Goal: Information Seeking & Learning: Find specific page/section

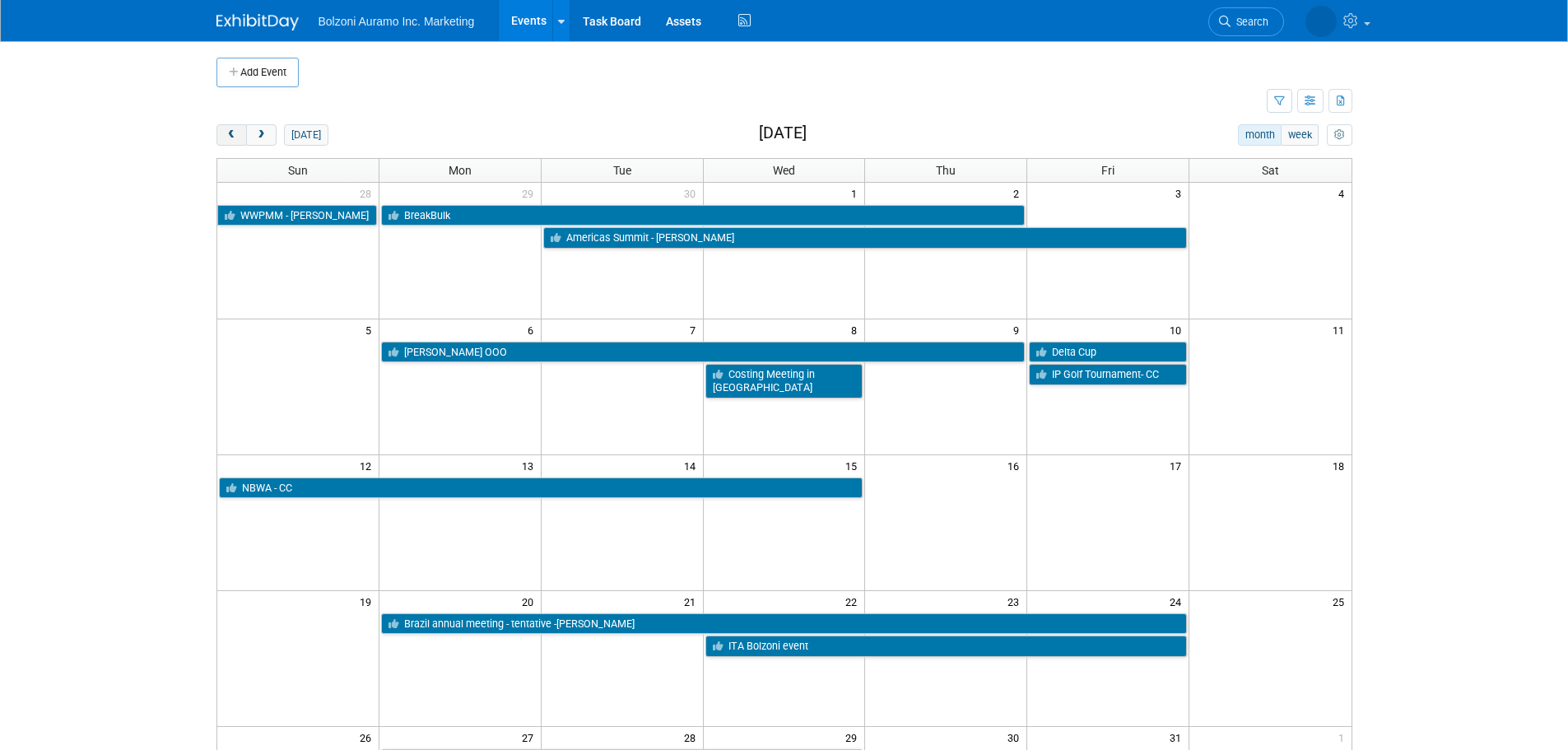
click at [233, 138] on span "prev" at bounding box center [231, 135] width 12 height 10
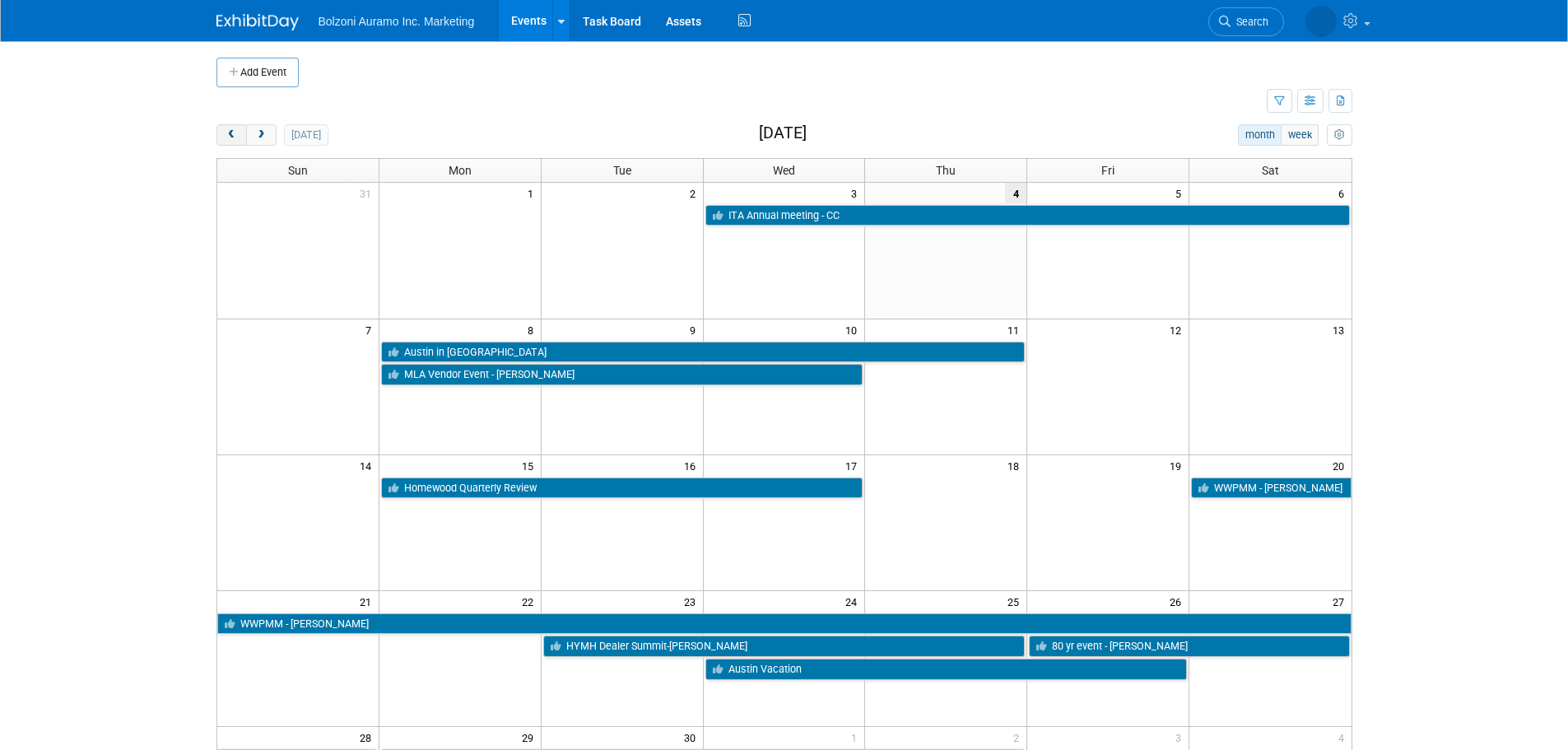
click at [233, 138] on span "prev" at bounding box center [231, 135] width 12 height 10
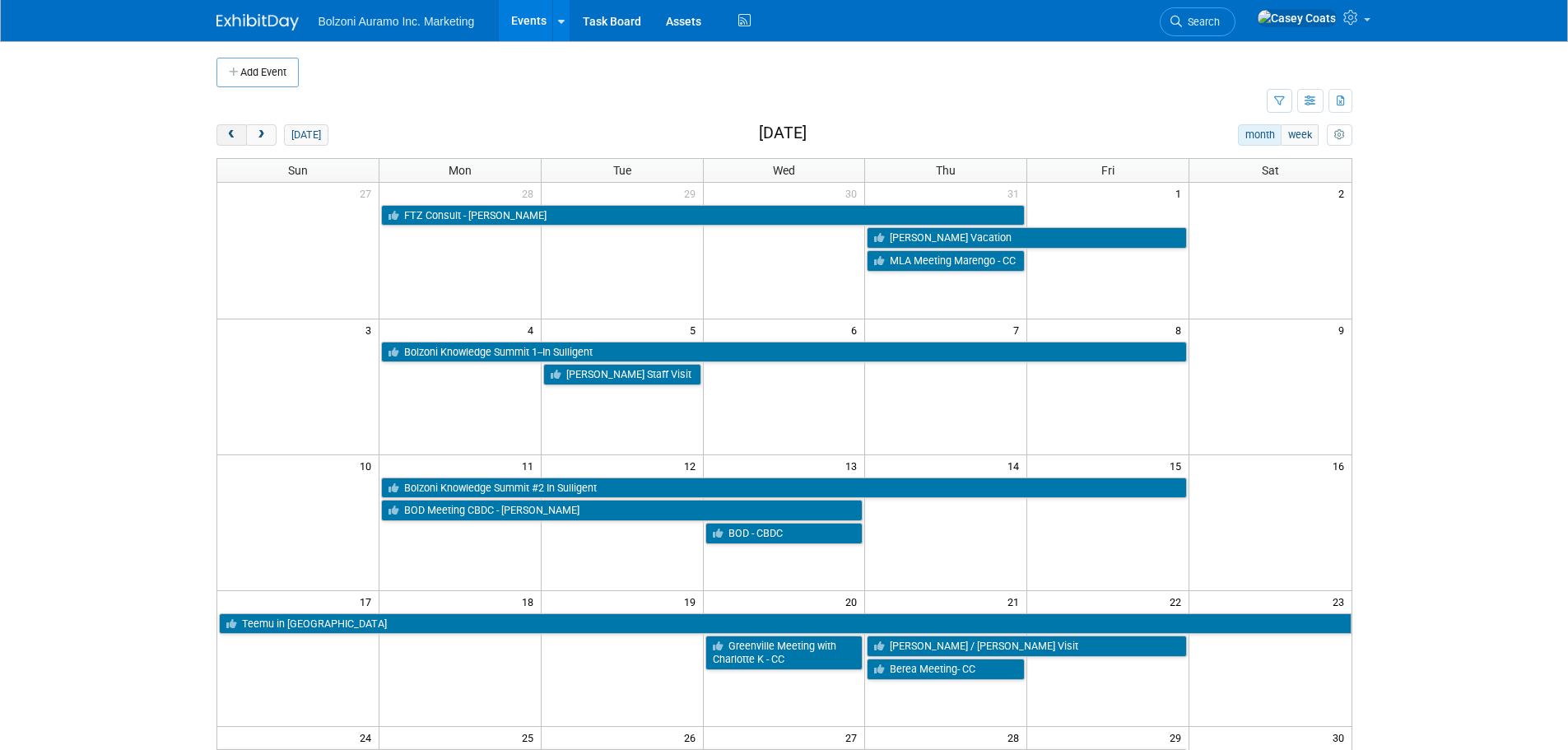
click at [233, 138] on span "prev" at bounding box center [231, 135] width 12 height 10
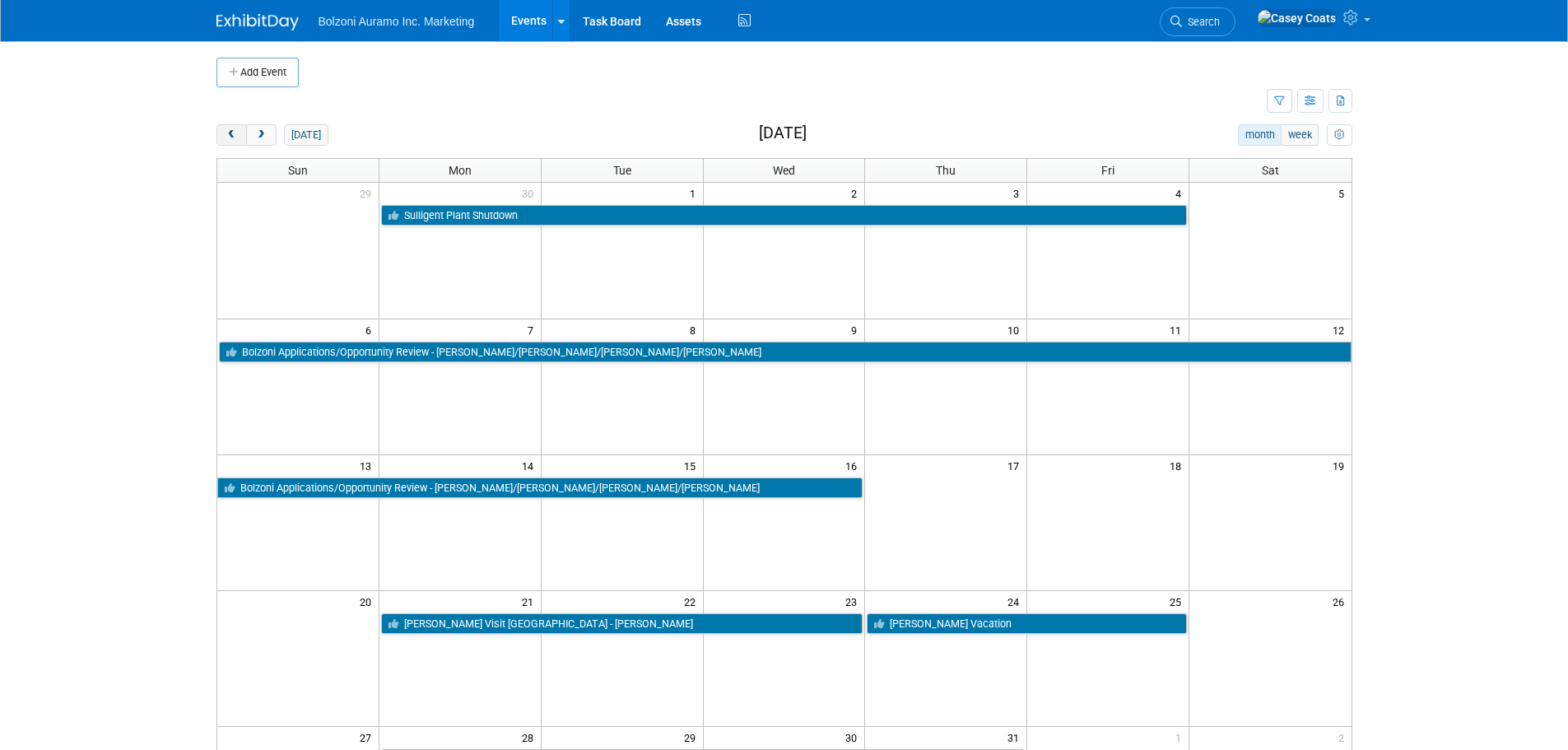
click at [233, 138] on span "prev" at bounding box center [231, 135] width 12 height 10
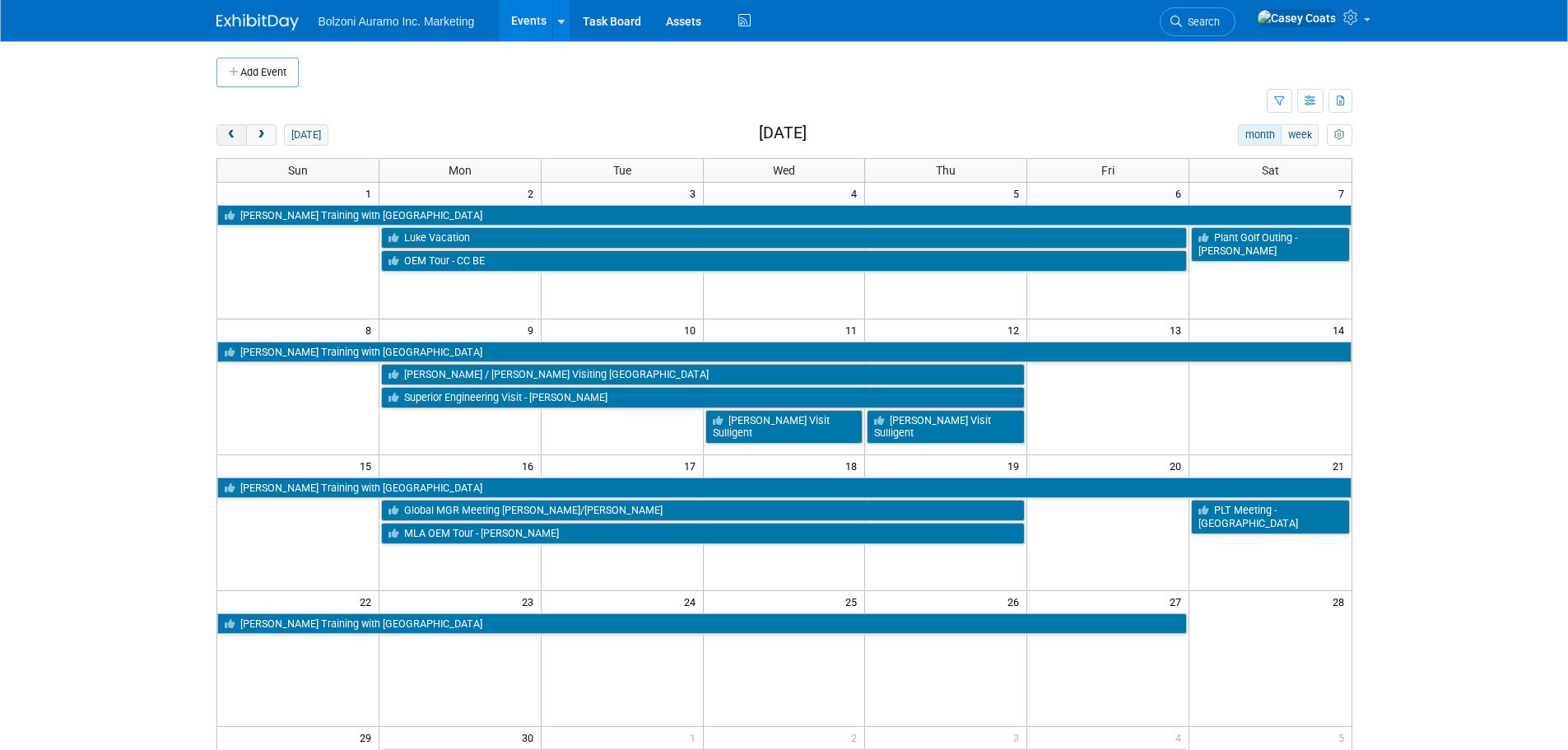
click at [233, 138] on span "prev" at bounding box center [231, 135] width 12 height 10
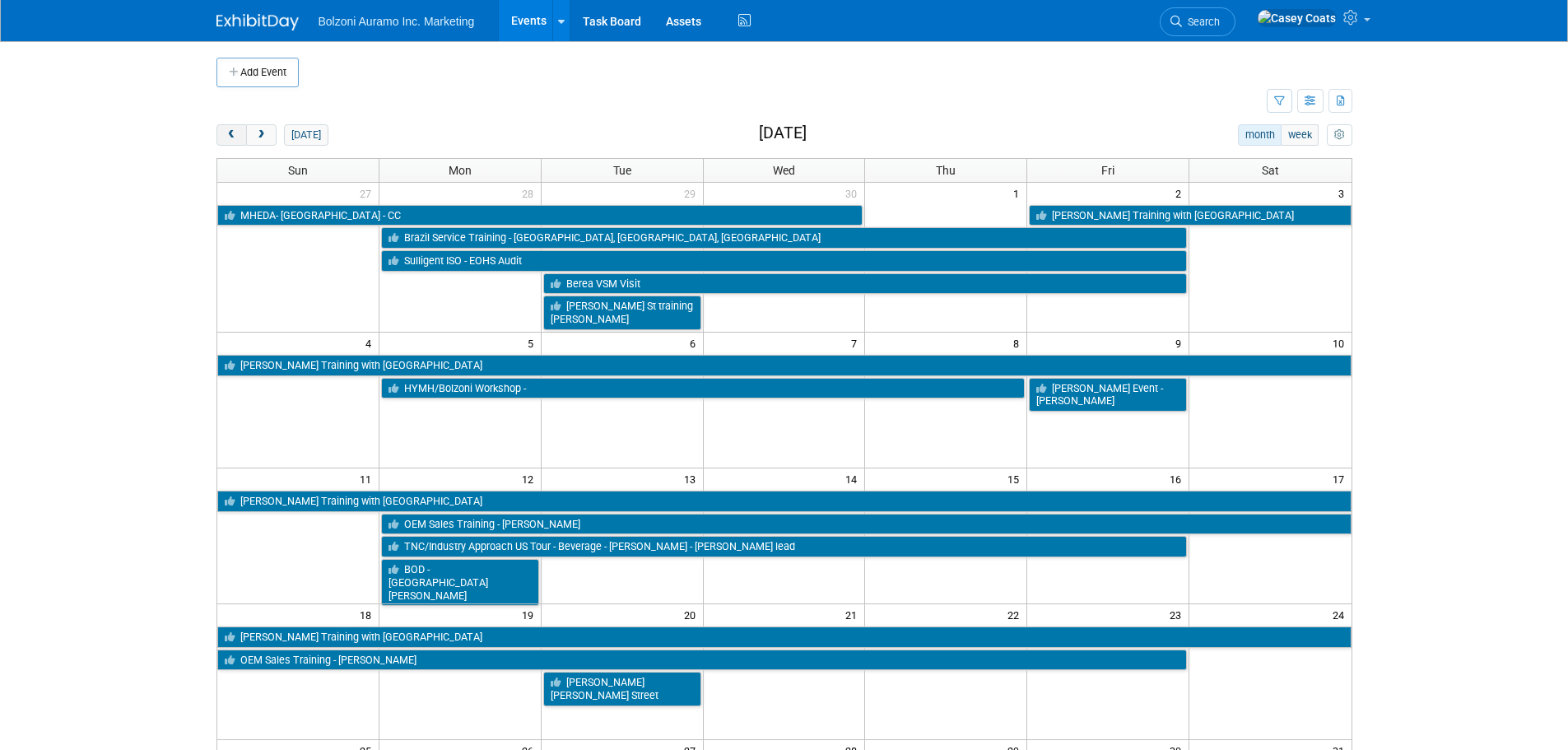
click at [233, 138] on span "prev" at bounding box center [231, 135] width 12 height 10
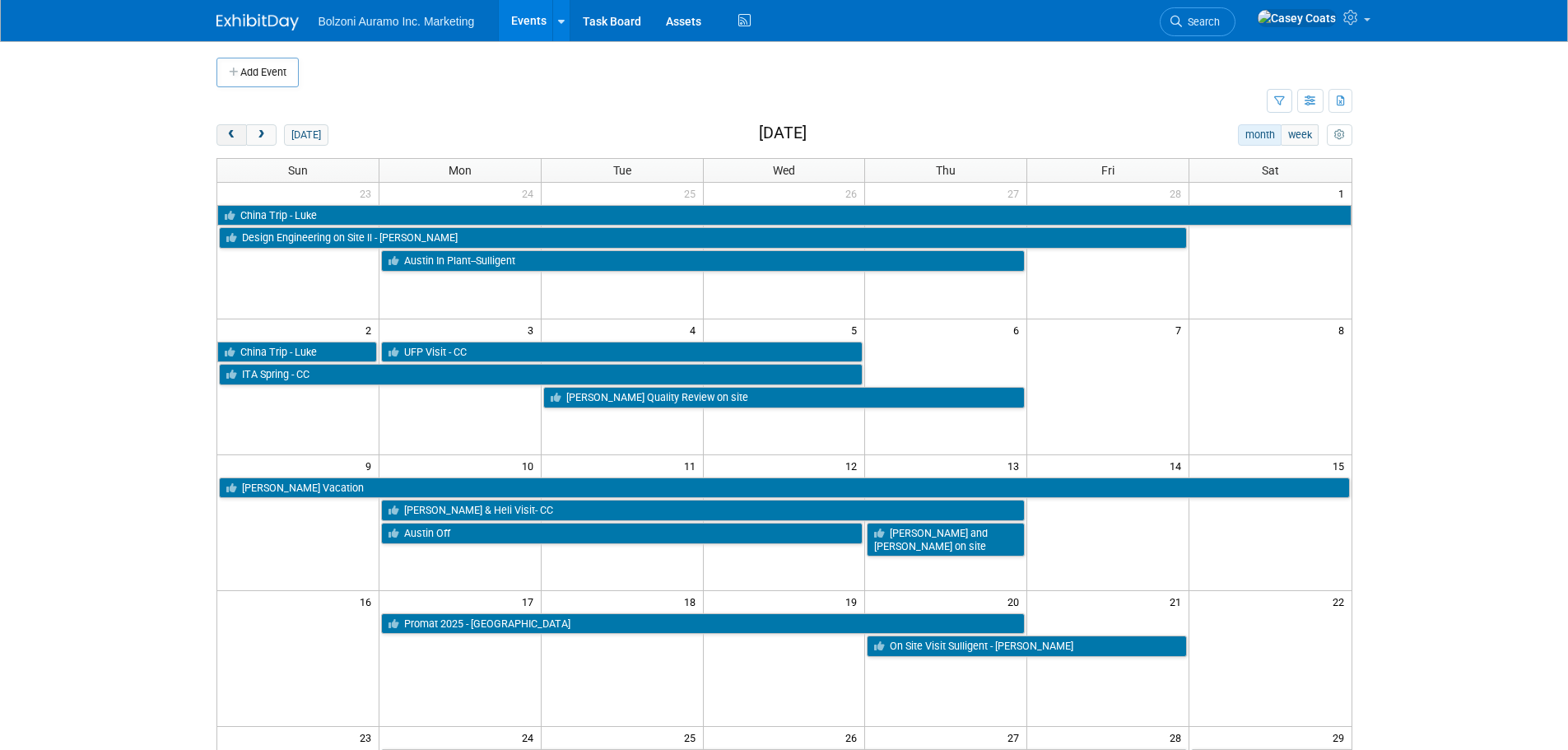
click at [233, 138] on span "prev" at bounding box center [231, 135] width 12 height 10
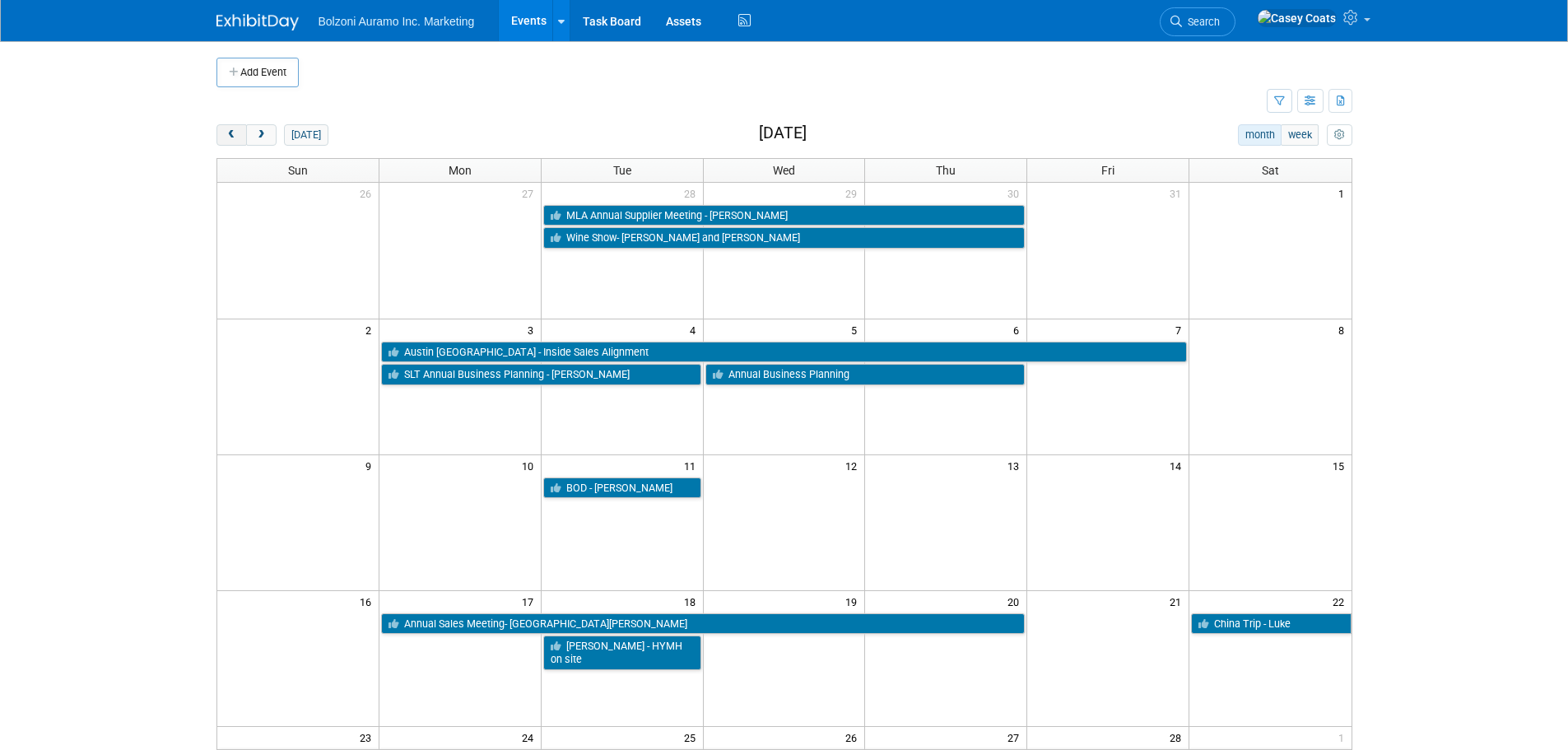
click at [233, 138] on span "prev" at bounding box center [231, 135] width 12 height 10
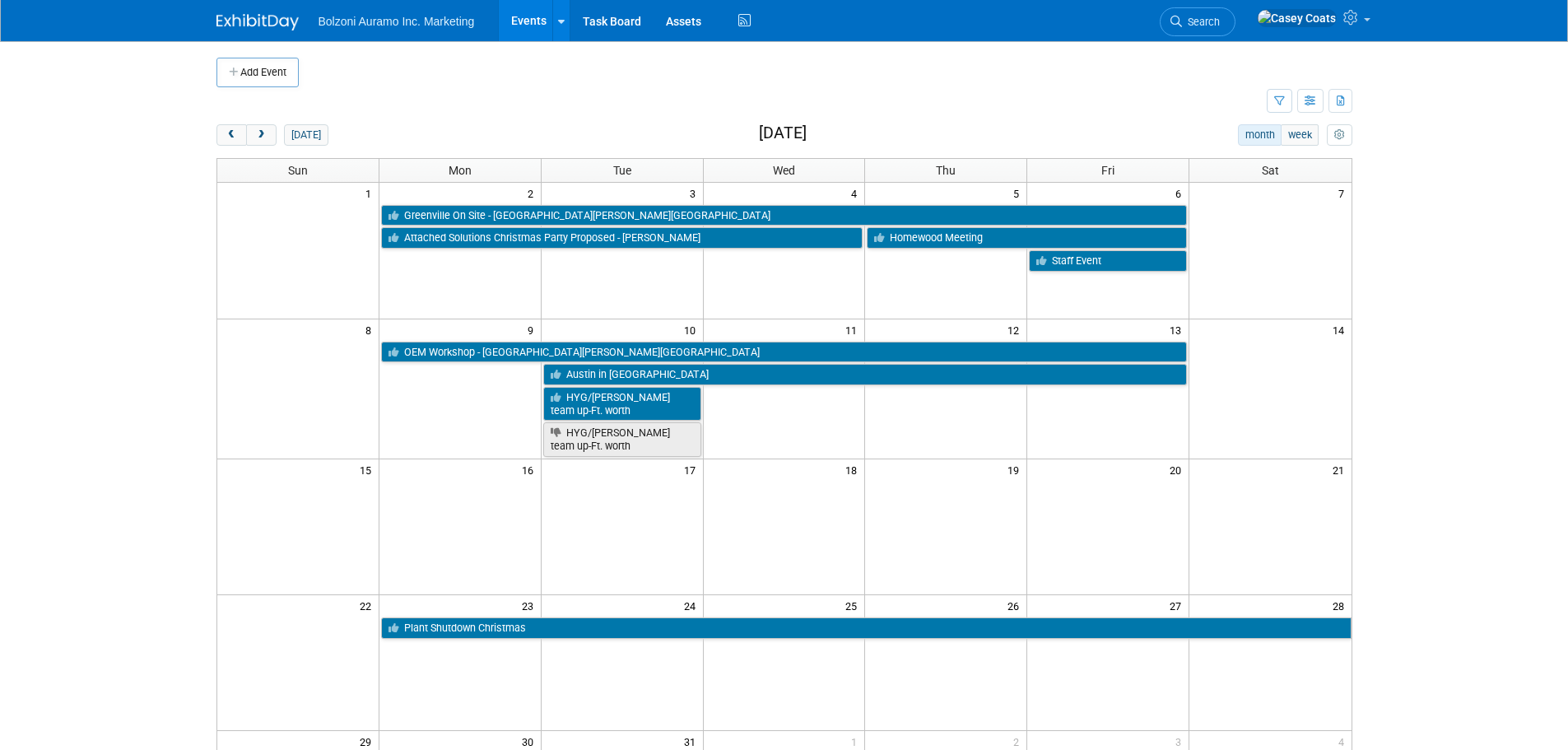
click at [277, 129] on div "today" at bounding box center [272, 135] width 112 height 22
click at [271, 131] on button "next" at bounding box center [261, 135] width 30 height 22
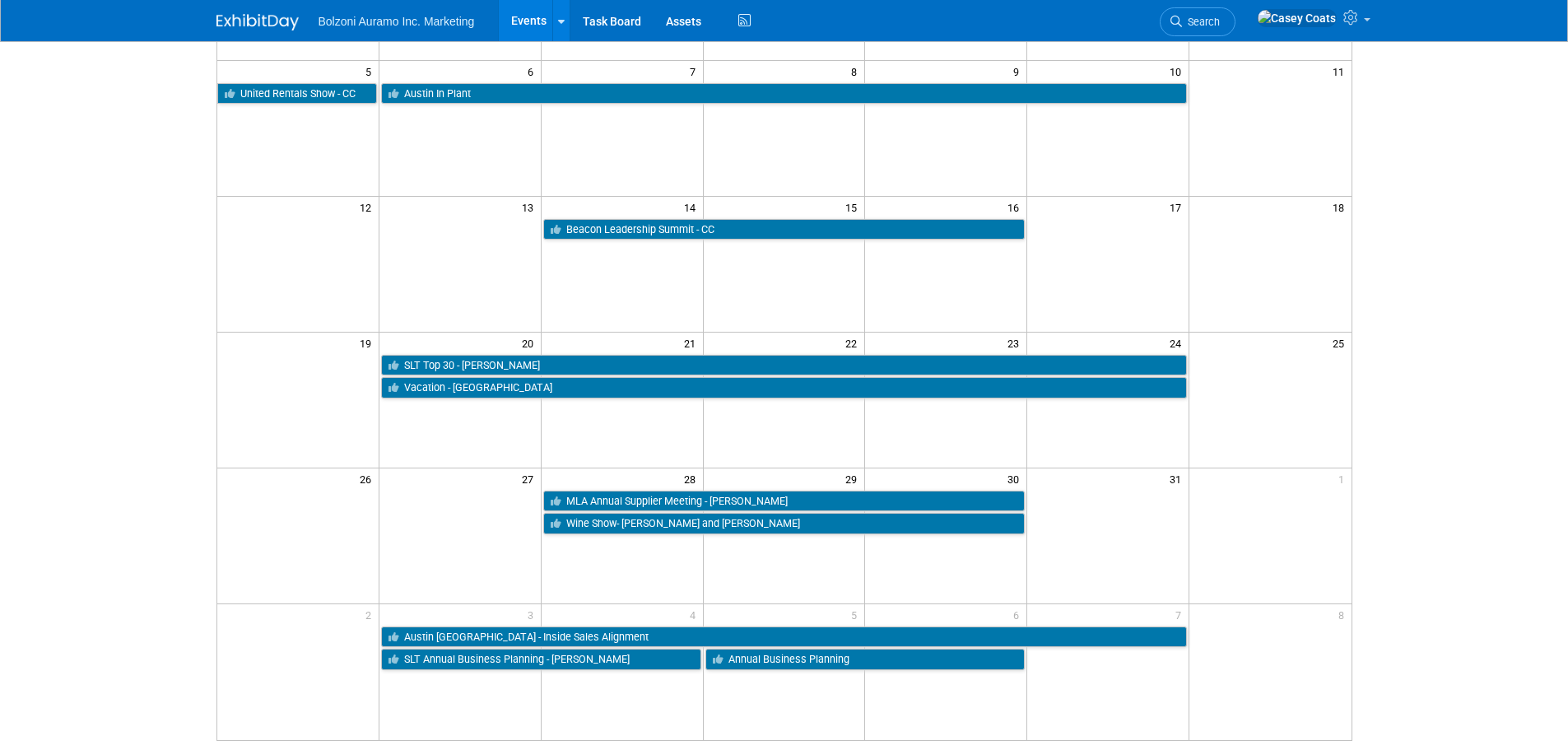
scroll to position [82, 0]
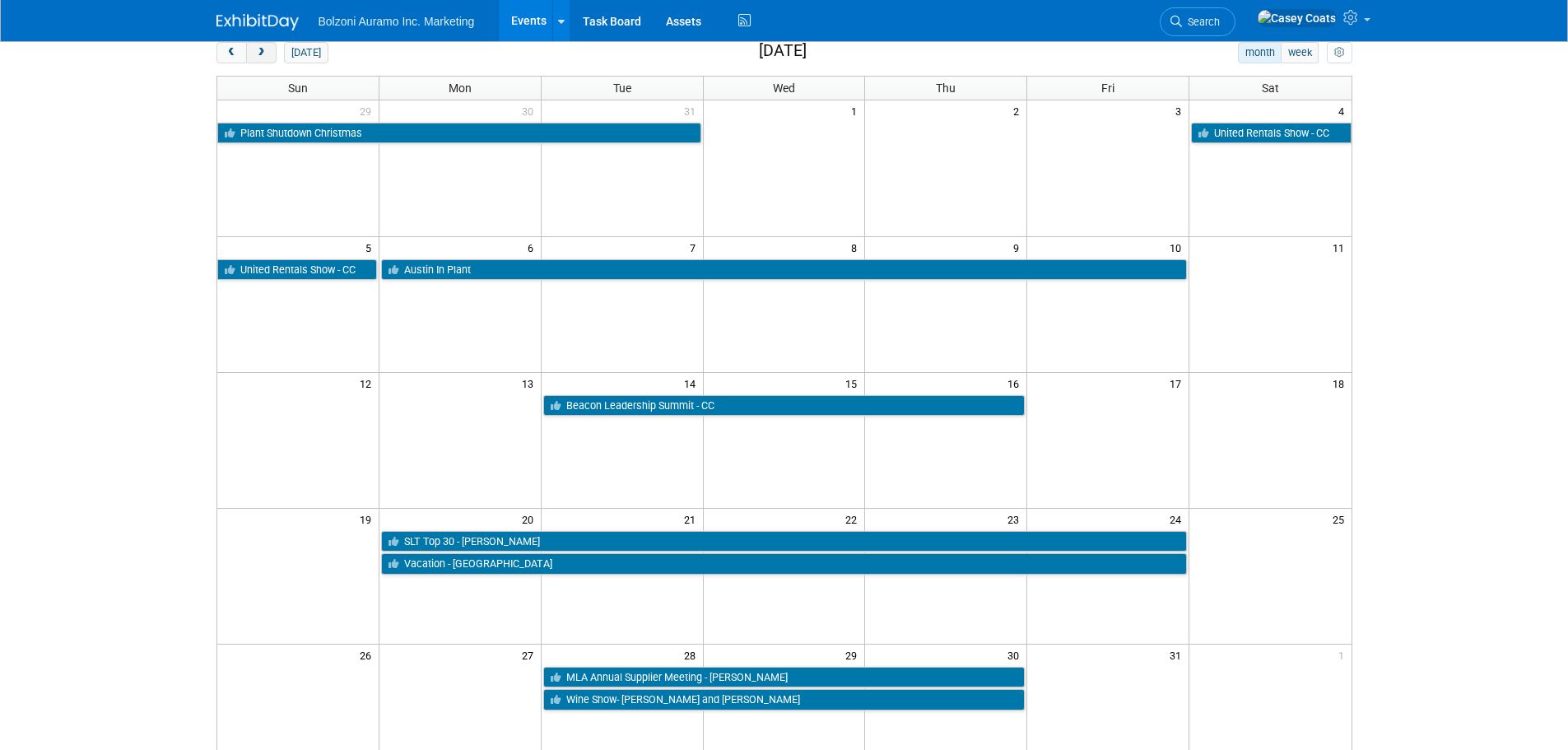
click at [259, 58] on button "next" at bounding box center [261, 53] width 30 height 22
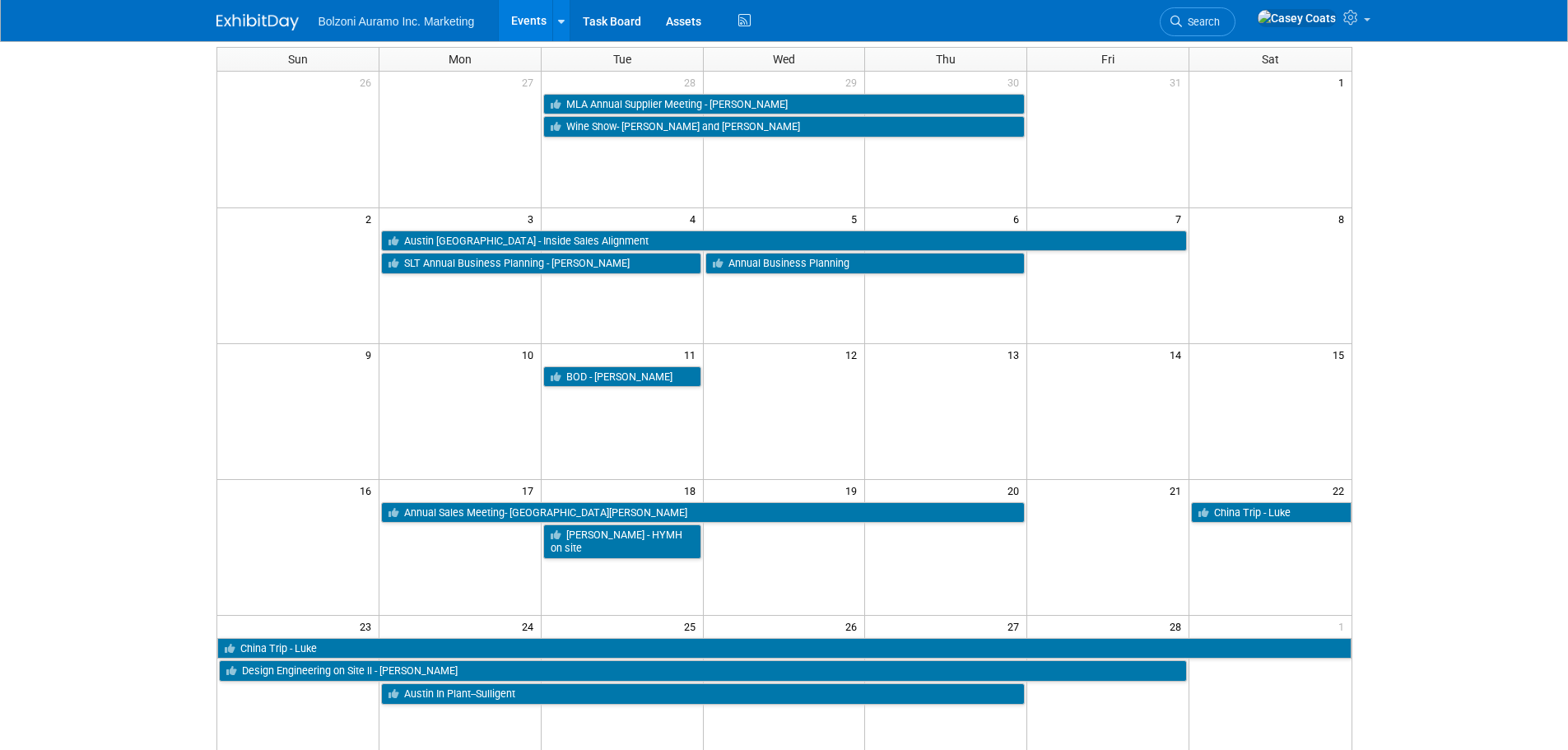
scroll to position [0, 0]
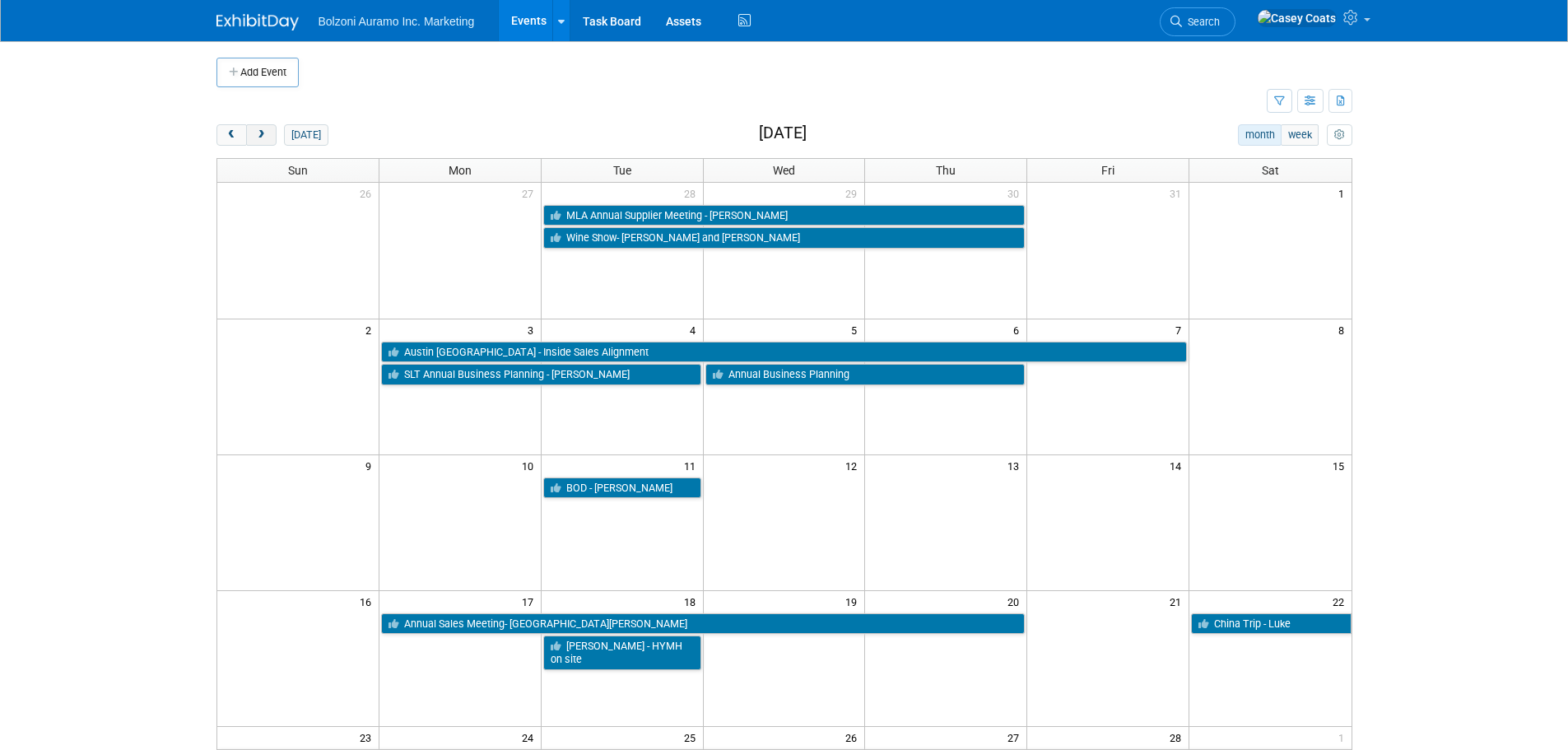
click at [260, 140] on span "next" at bounding box center [261, 135] width 12 height 10
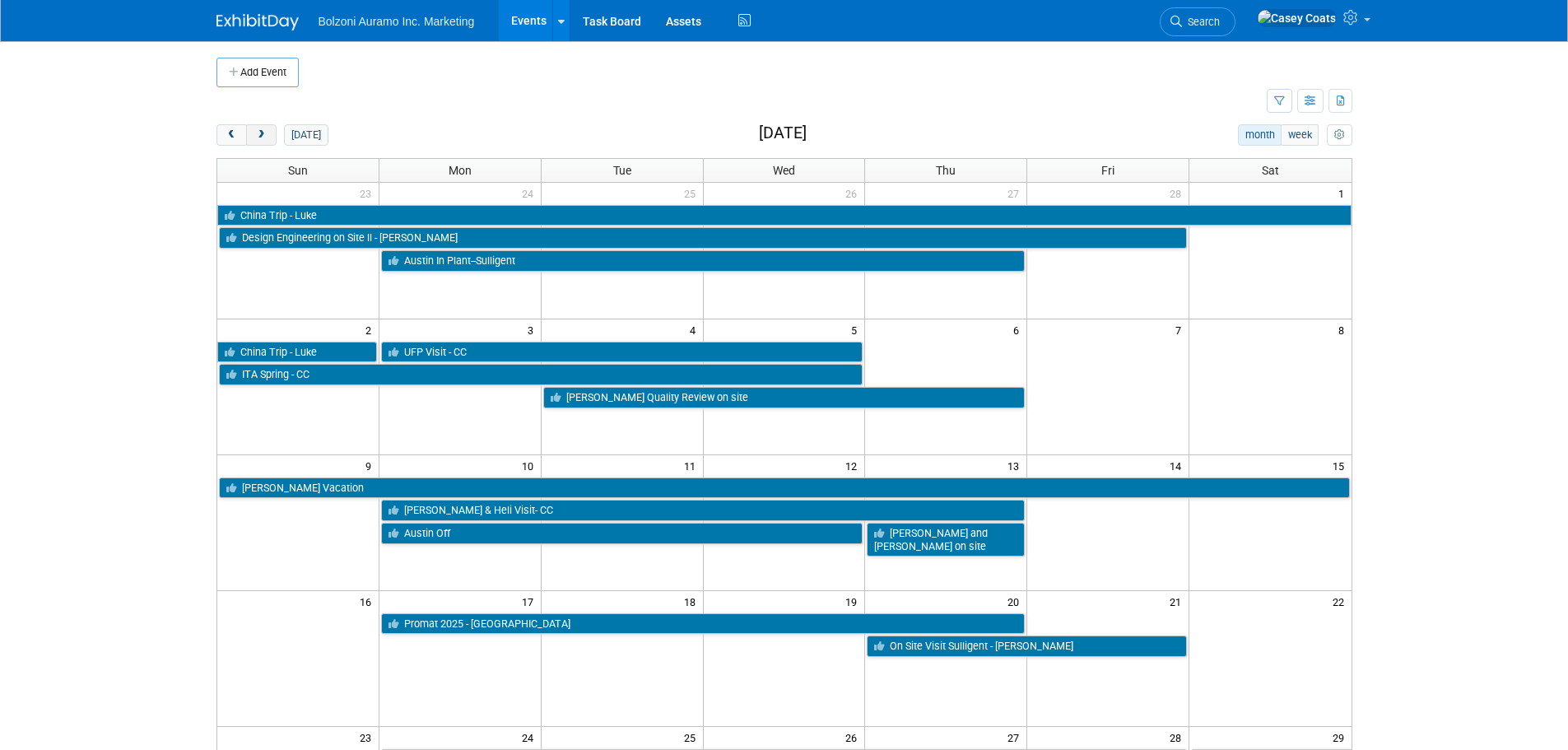
click at [265, 139] on span "next" at bounding box center [261, 135] width 12 height 10
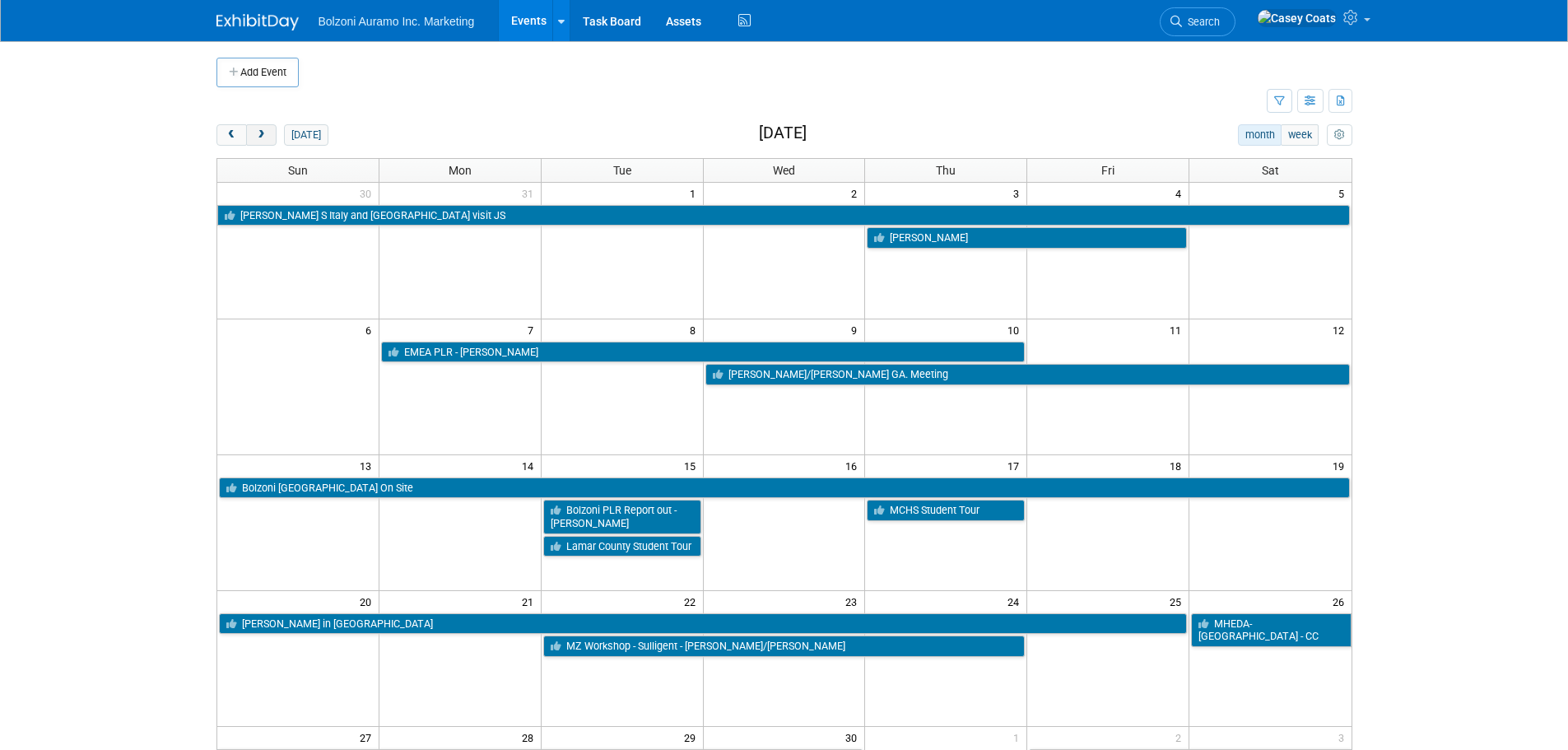
click at [265, 139] on span "next" at bounding box center [261, 135] width 12 height 10
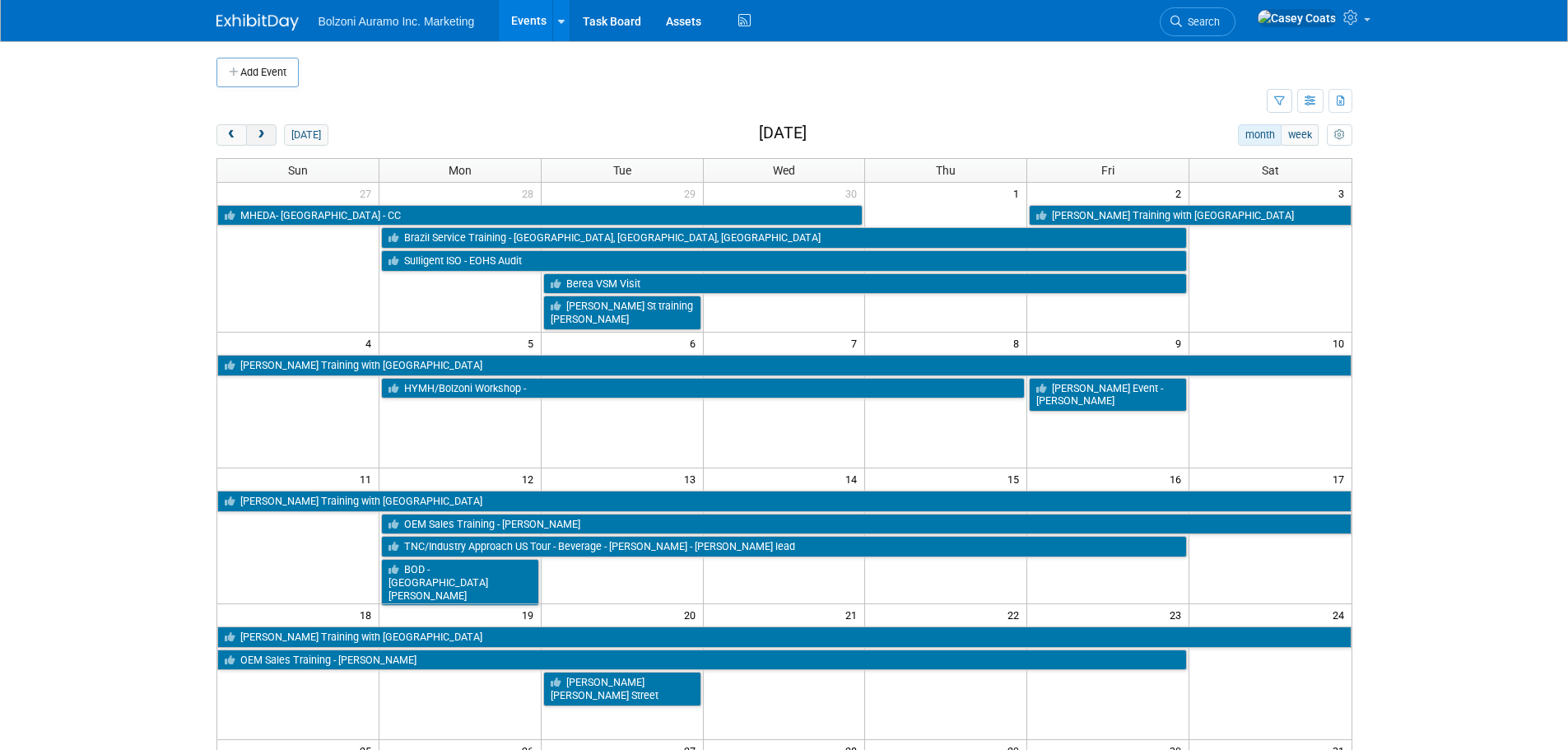
click at [265, 139] on span "next" at bounding box center [261, 135] width 12 height 10
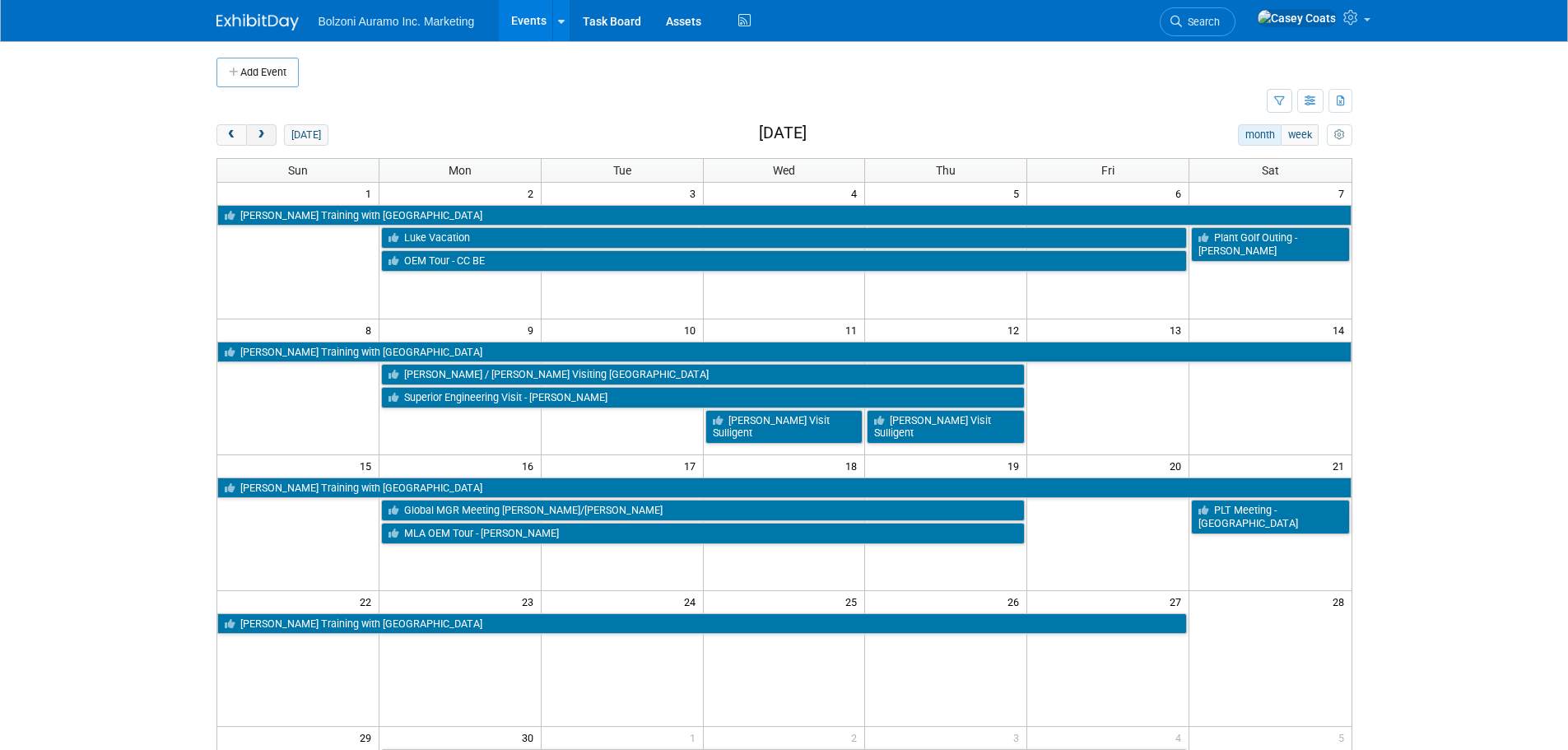
click at [265, 137] on span "next" at bounding box center [261, 135] width 12 height 10
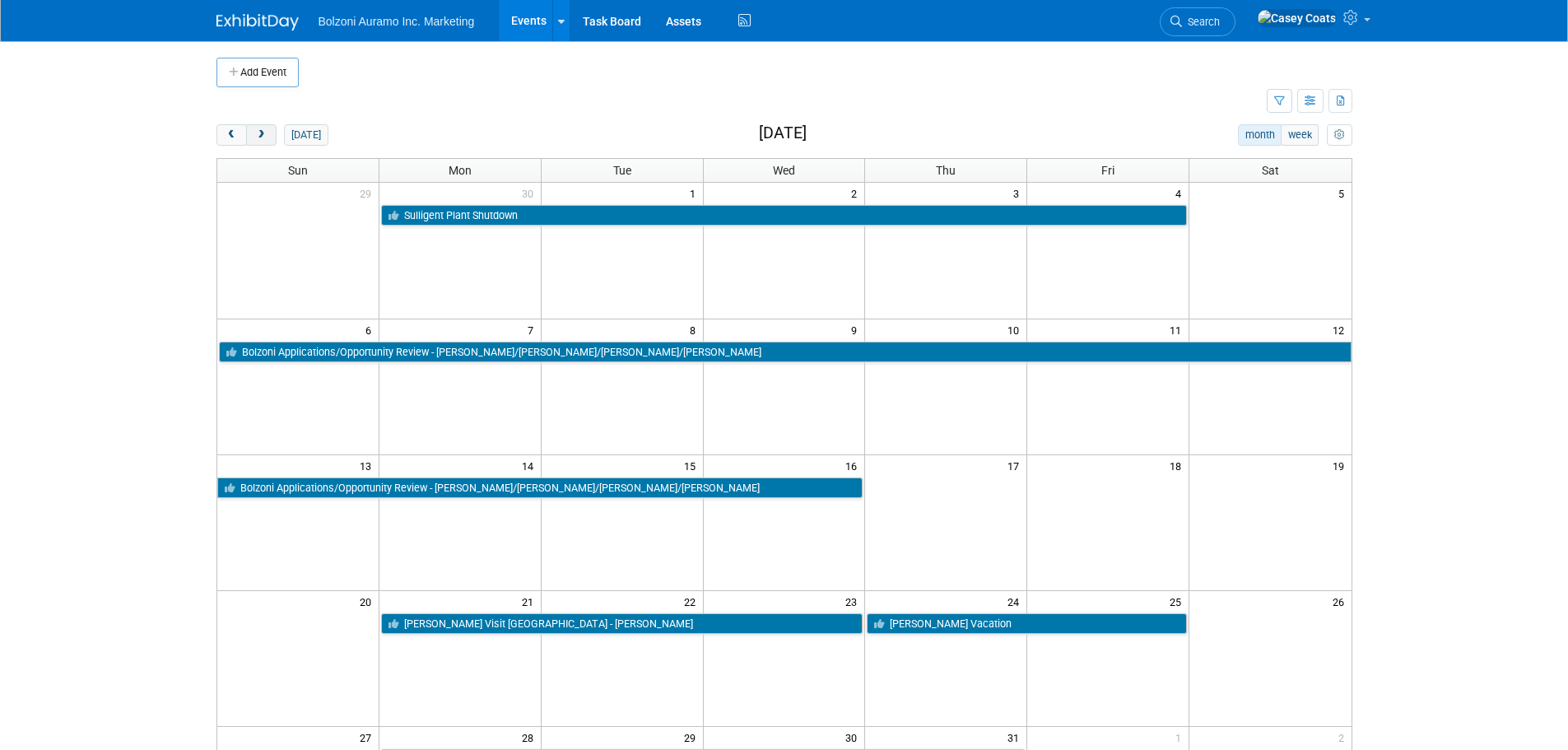
click at [265, 137] on span "next" at bounding box center [261, 135] width 12 height 10
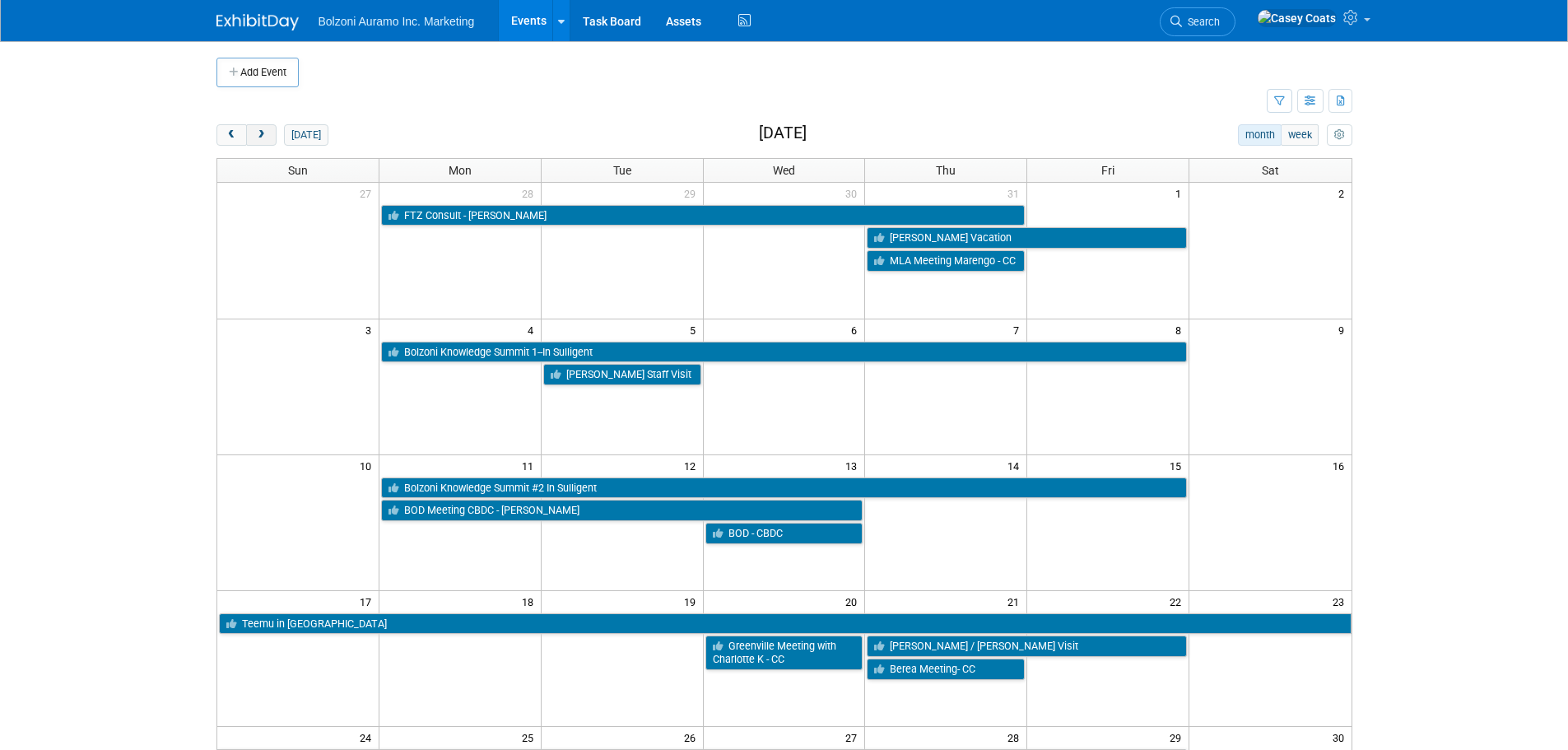
click at [267, 136] on span "next" at bounding box center [261, 135] width 12 height 10
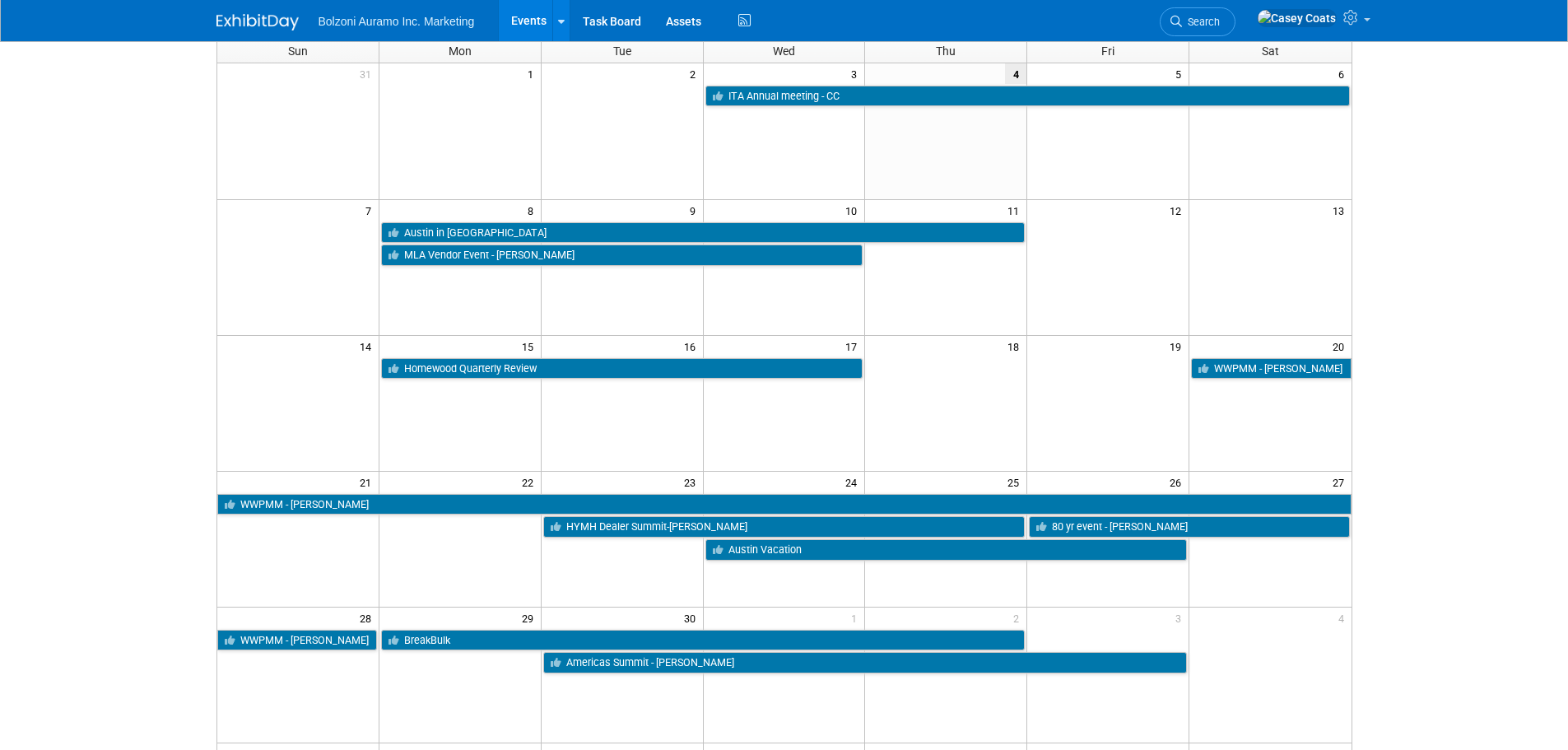
scroll to position [82, 0]
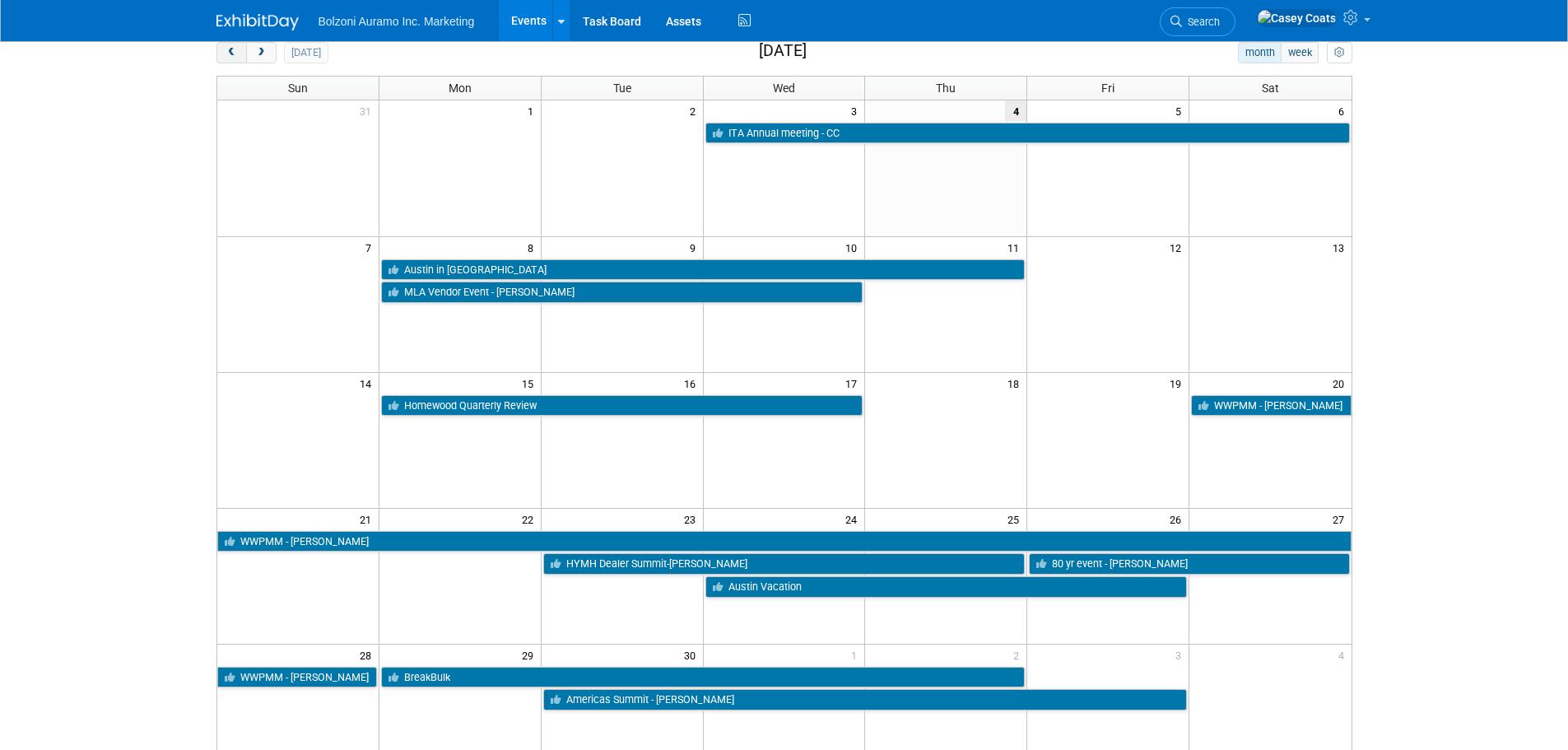
click at [232, 55] on span "prev" at bounding box center [231, 53] width 12 height 10
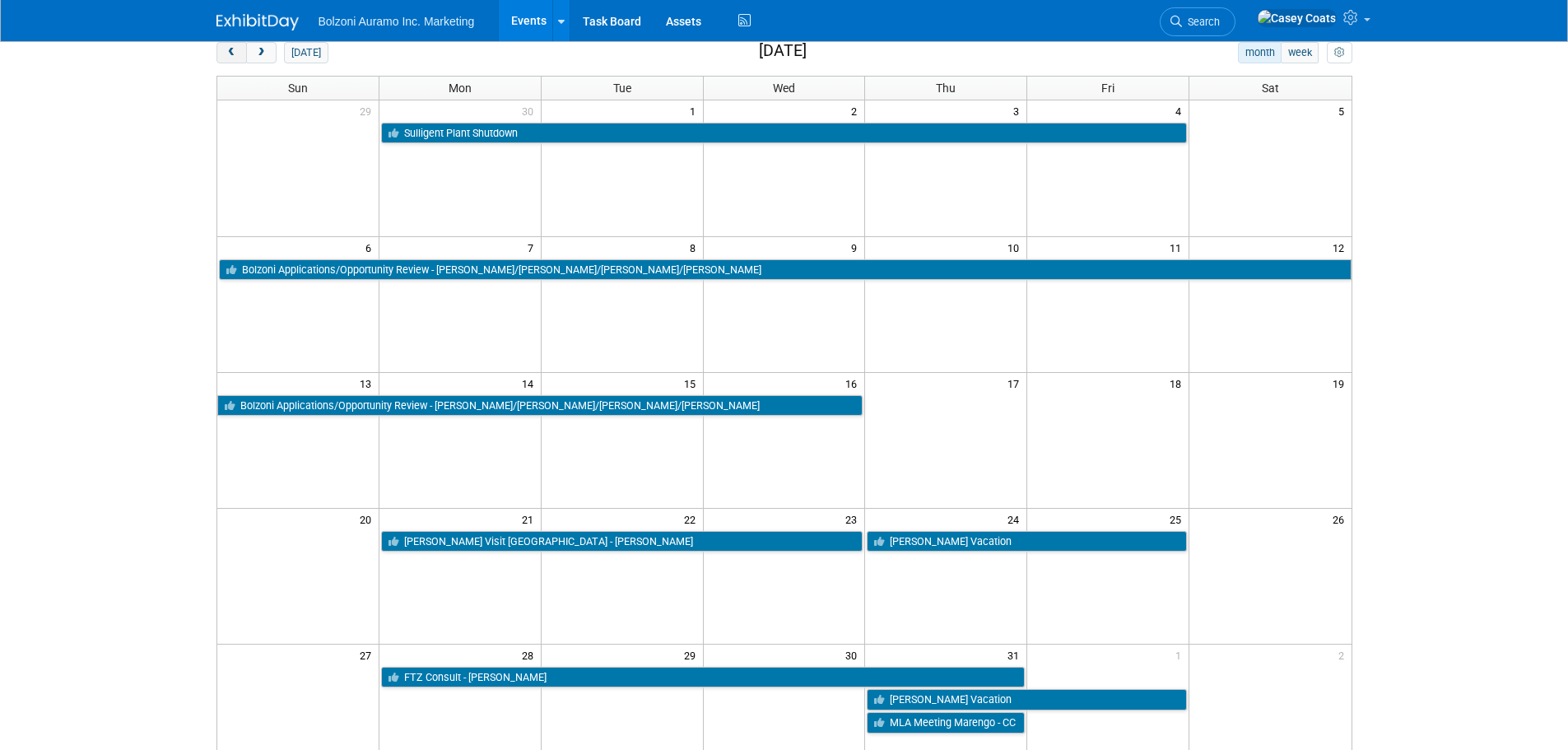
click at [232, 55] on span "prev" at bounding box center [231, 53] width 12 height 10
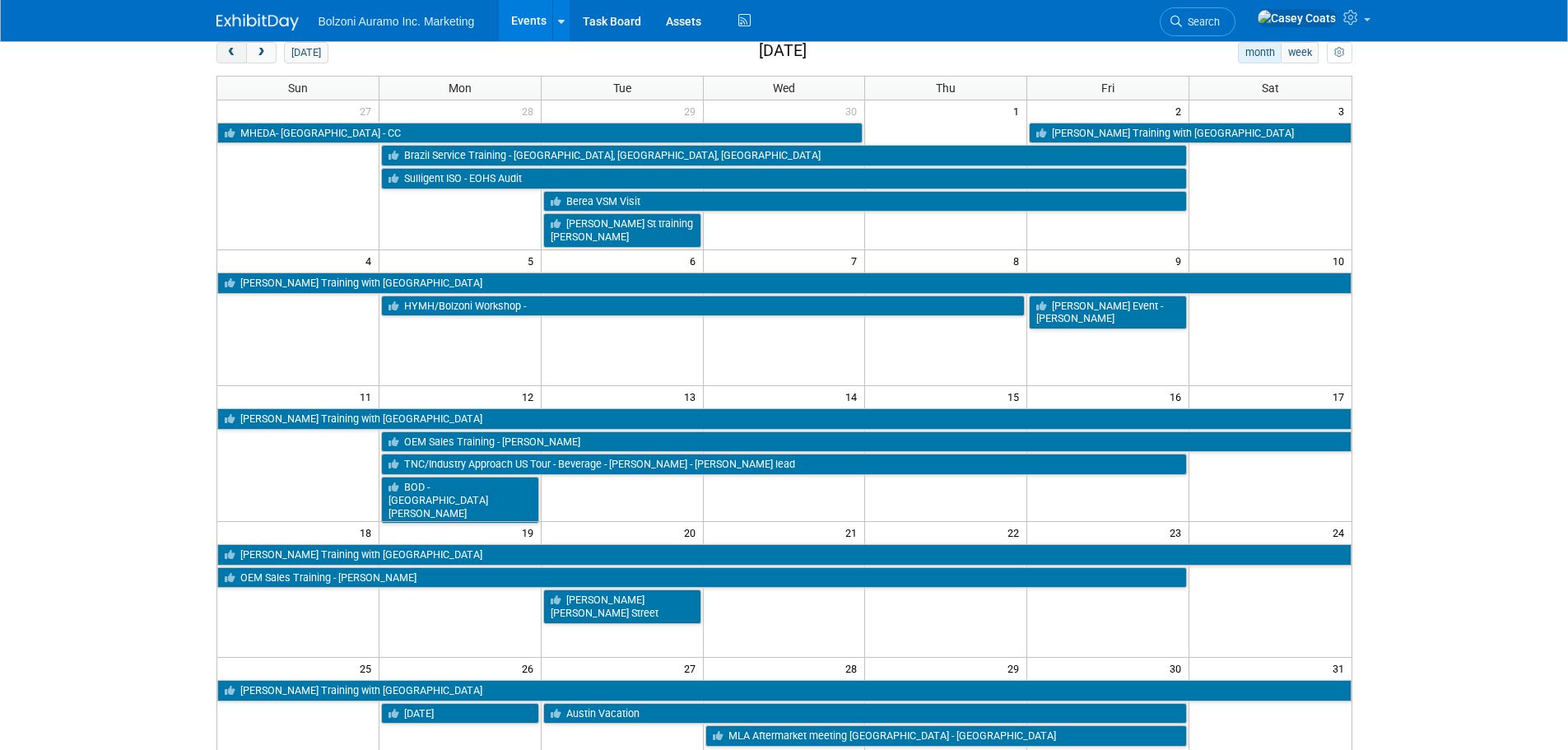
click at [232, 55] on span "prev" at bounding box center [231, 53] width 12 height 10
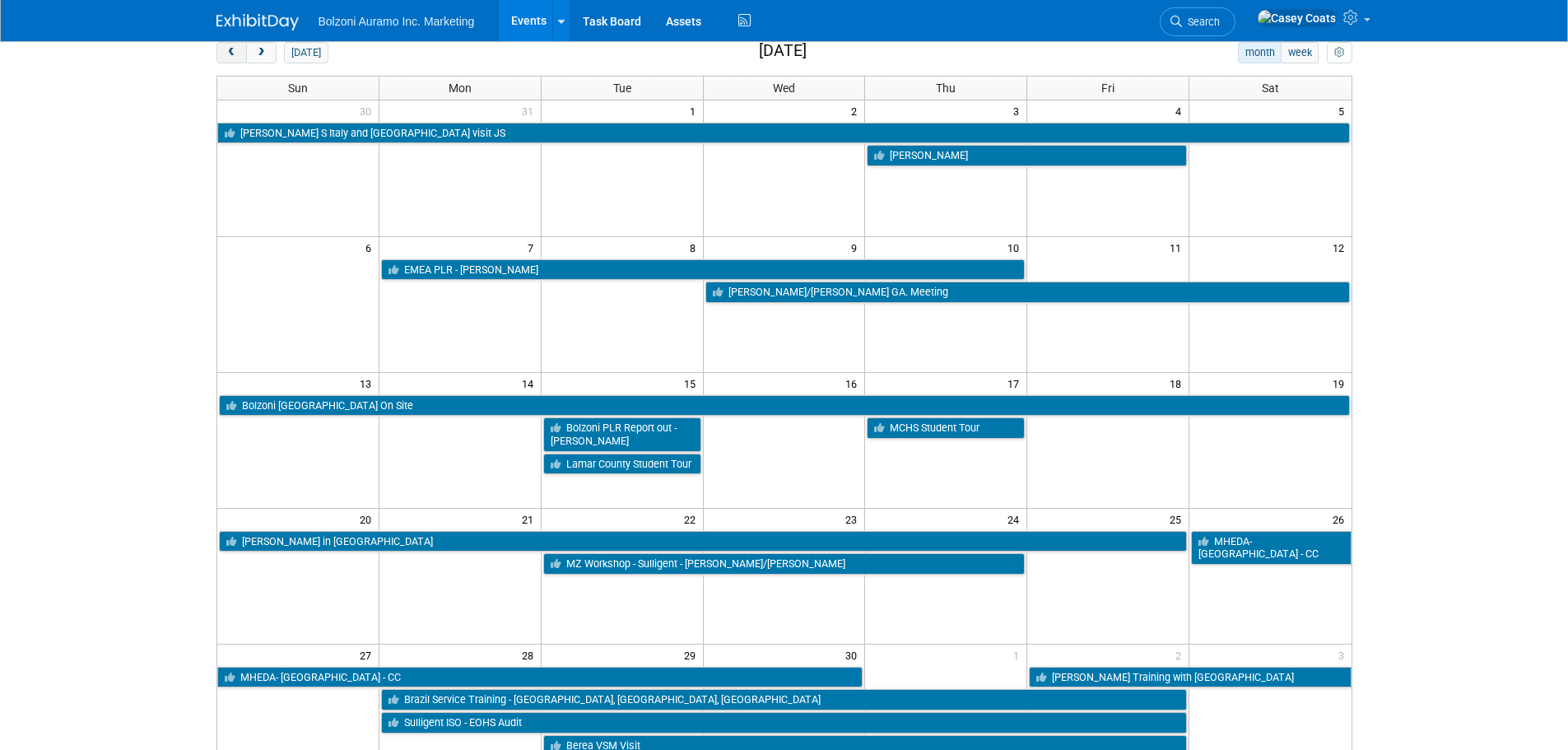
click at [232, 55] on span "prev" at bounding box center [231, 53] width 12 height 10
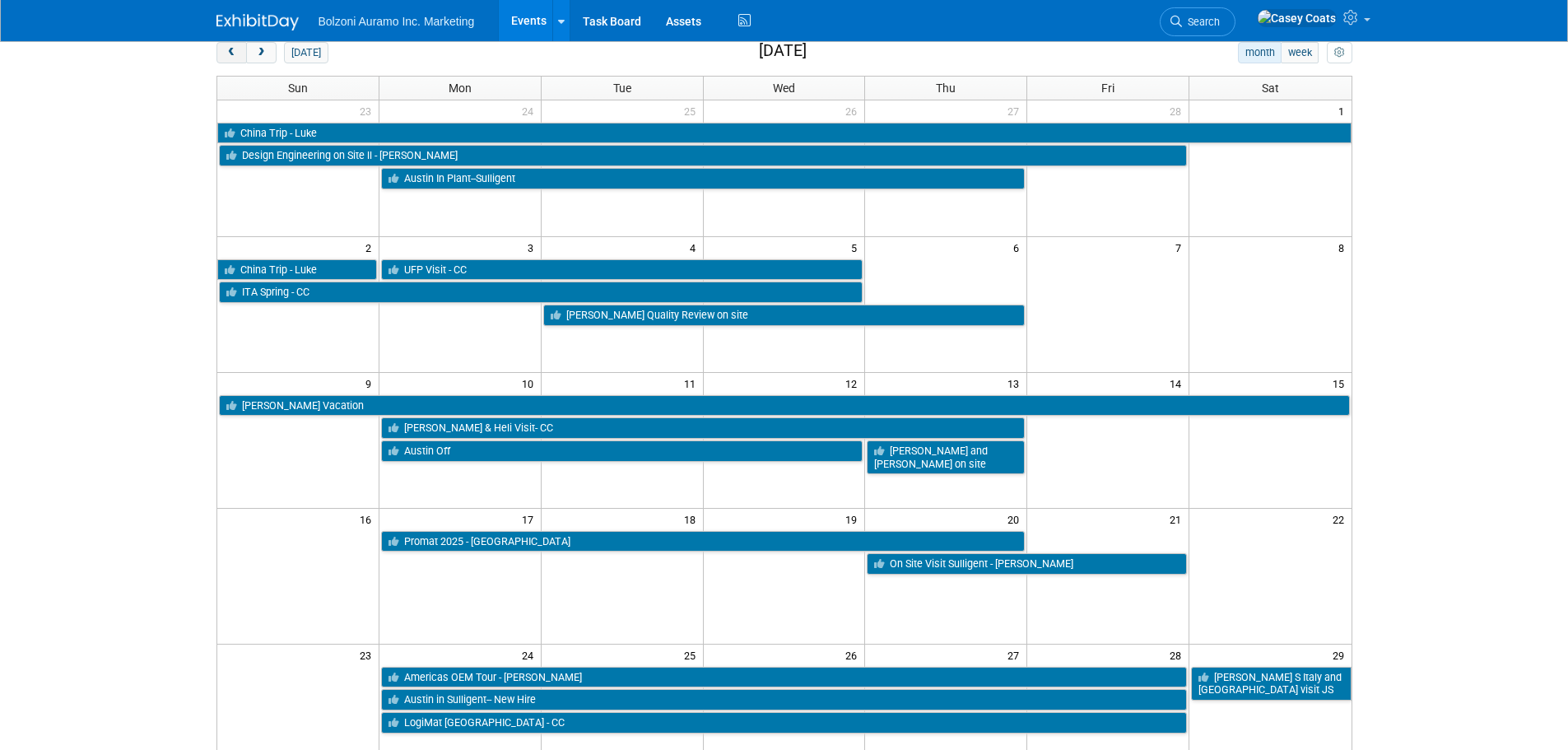
click at [232, 55] on span "prev" at bounding box center [231, 53] width 12 height 10
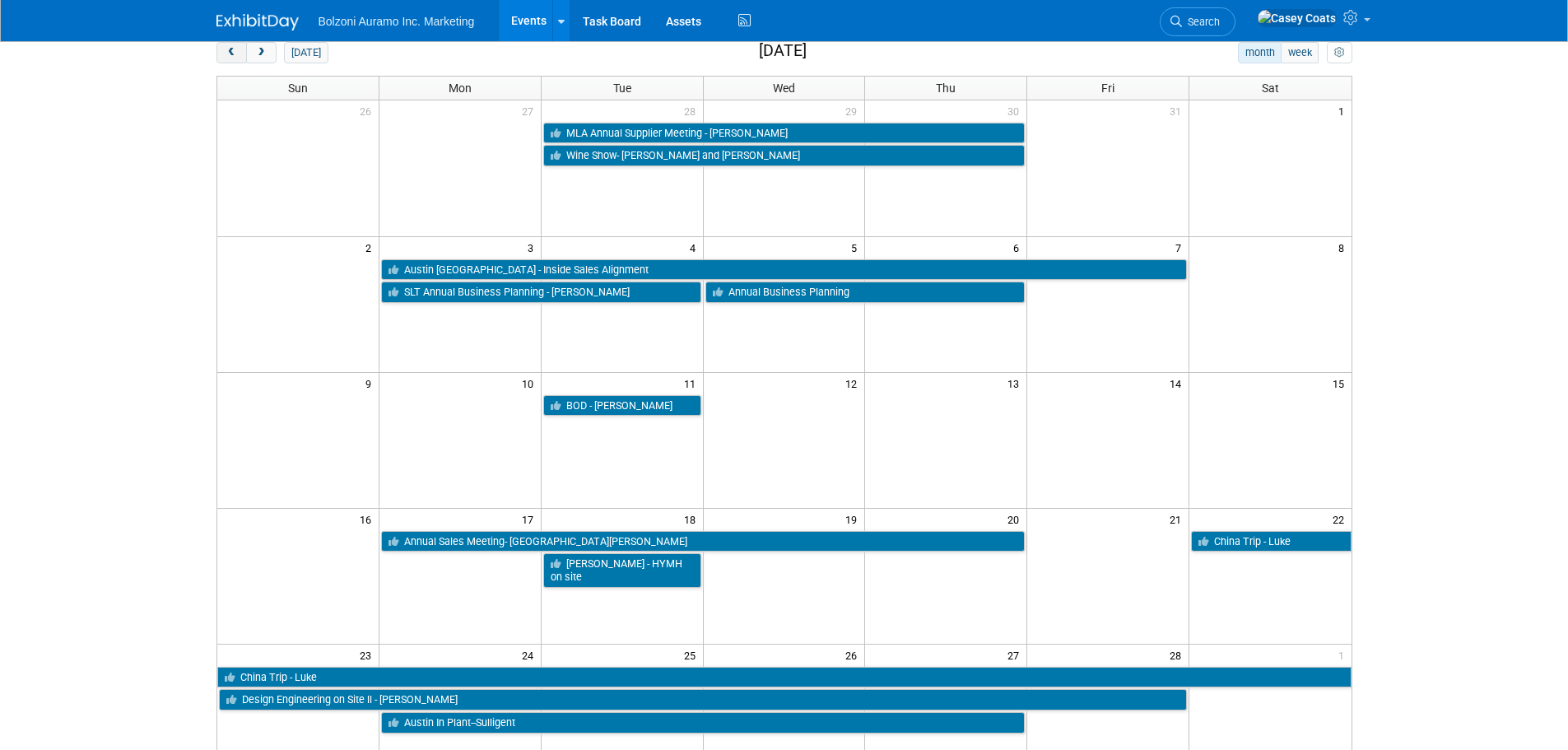
click at [232, 53] on span "prev" at bounding box center [231, 53] width 12 height 10
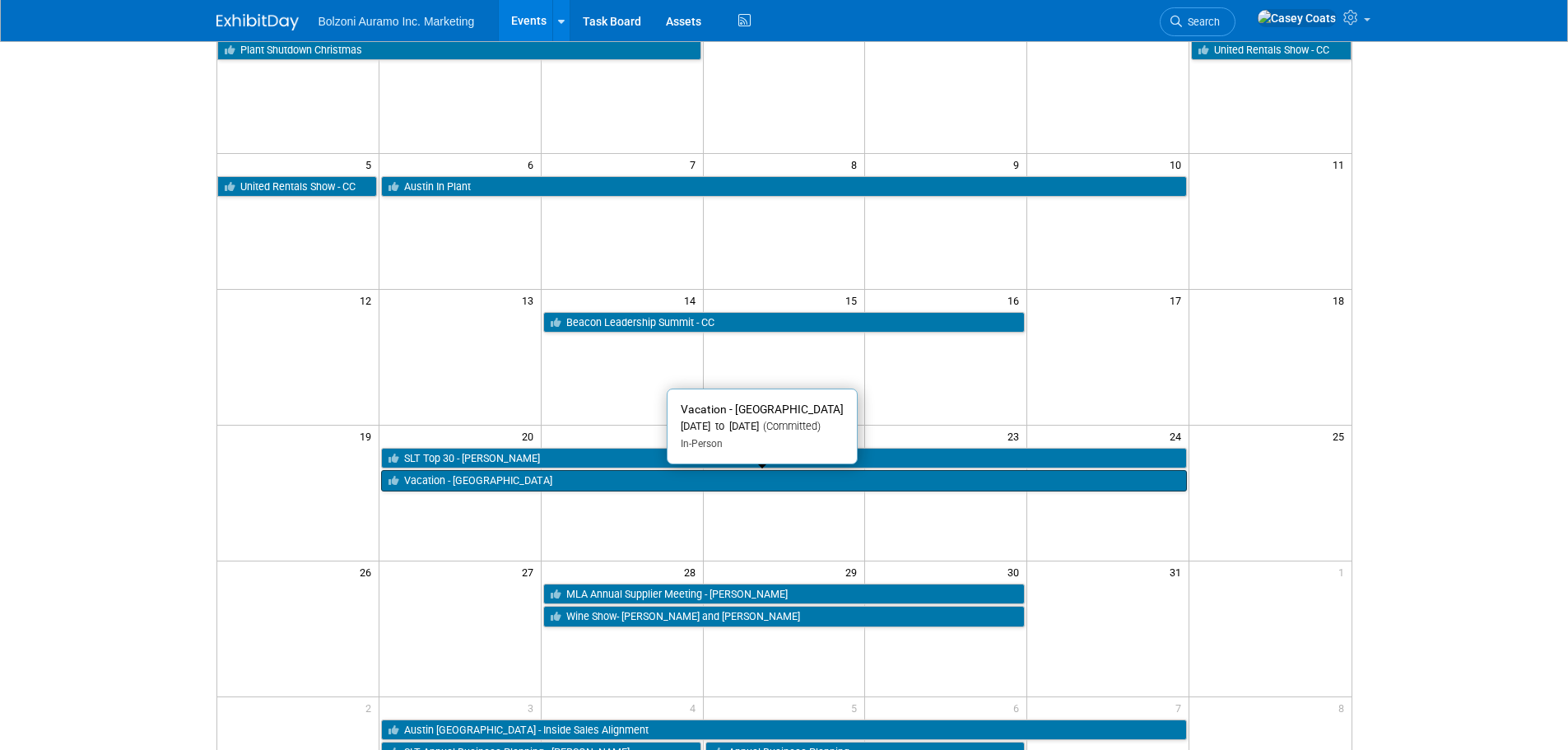
scroll to position [0, 0]
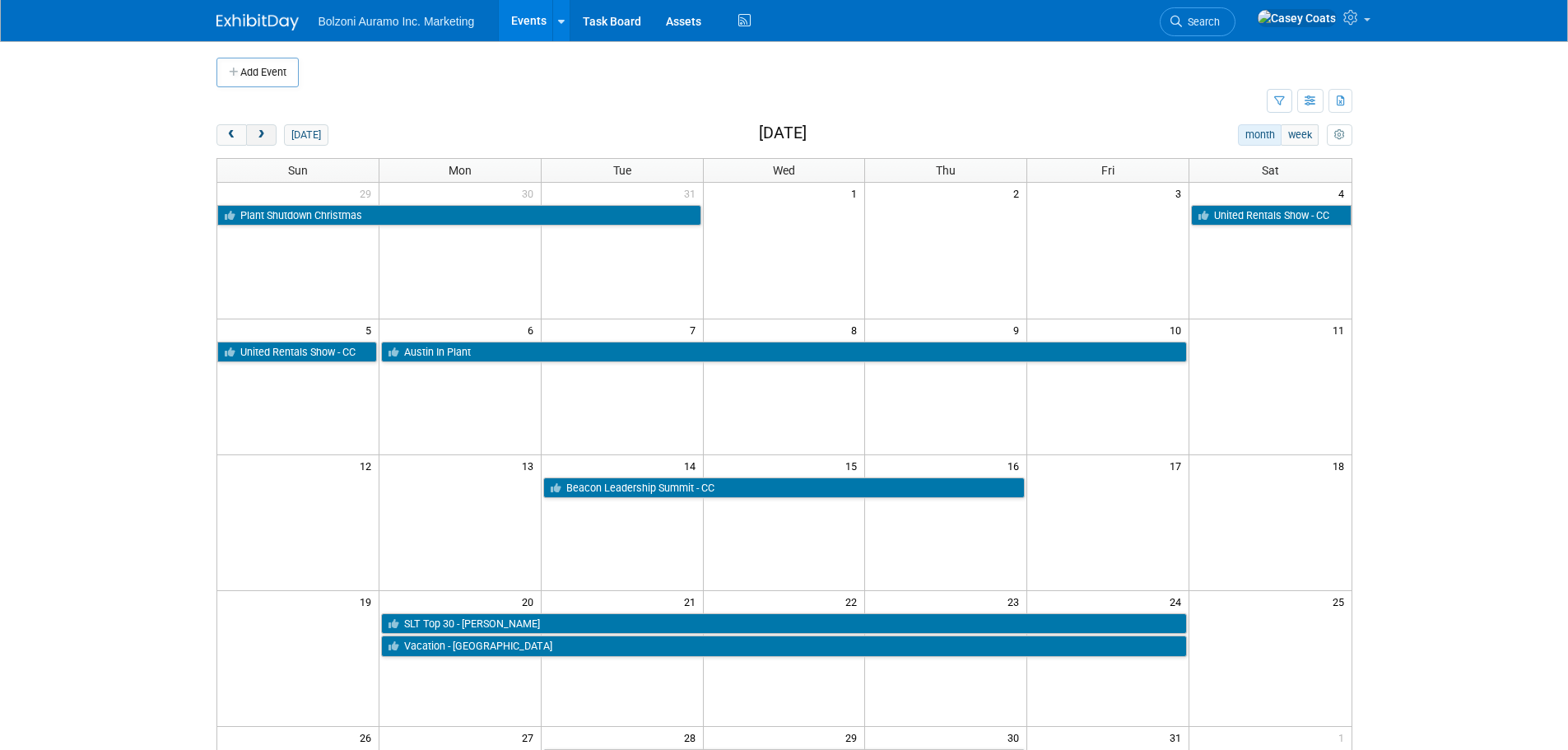
click at [263, 134] on span "next" at bounding box center [261, 135] width 12 height 10
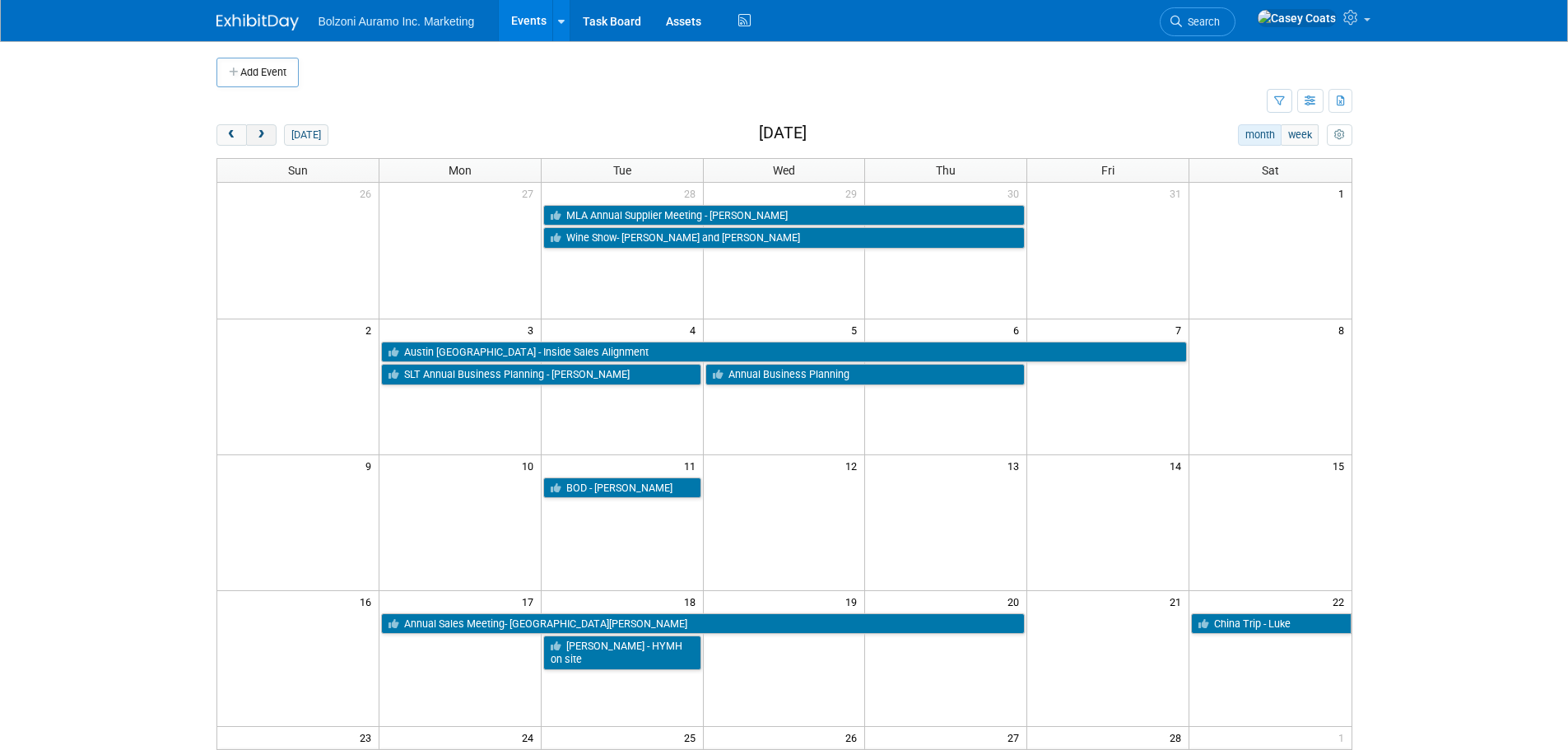
click at [246, 136] on button "next" at bounding box center [261, 135] width 30 height 22
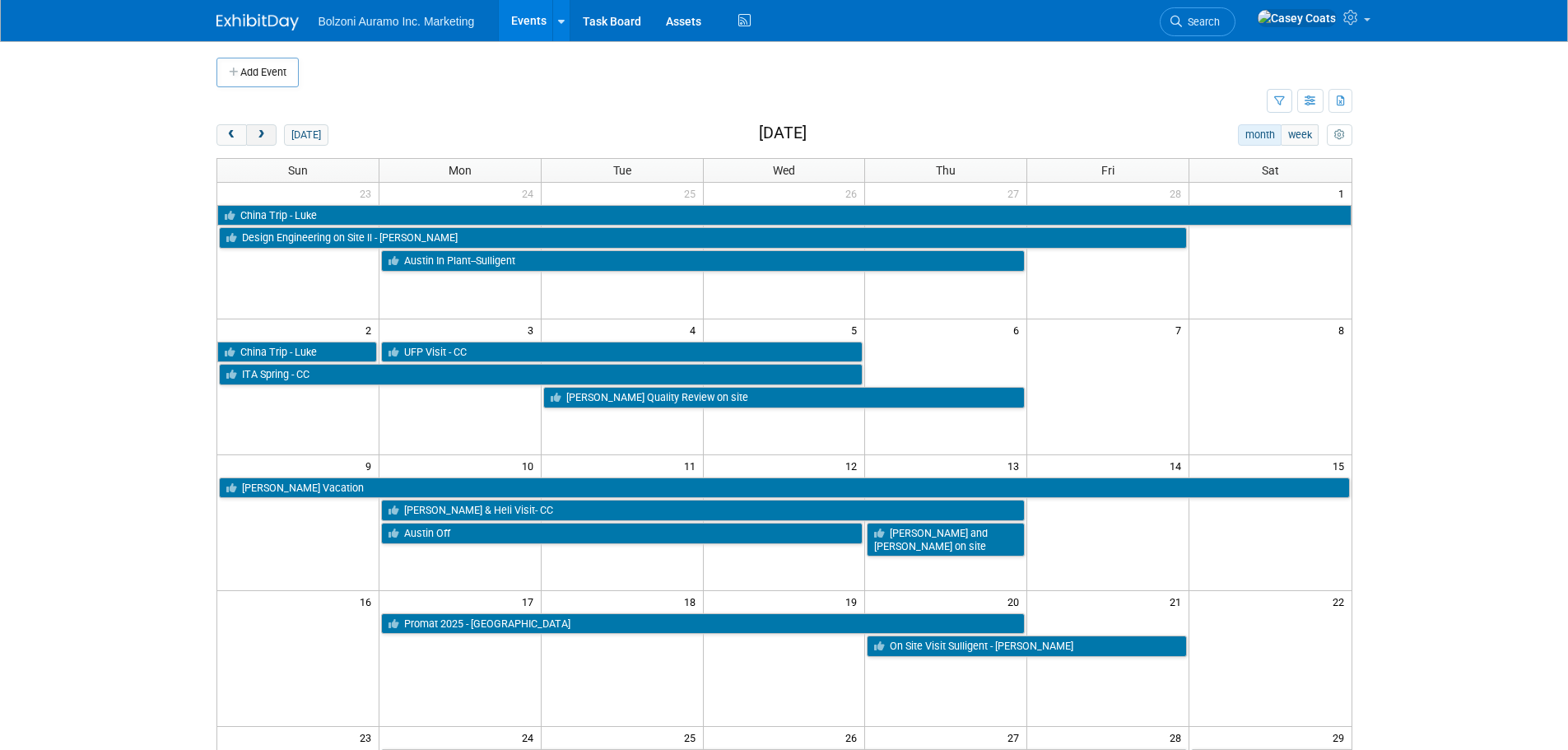
click at [263, 133] on span "next" at bounding box center [261, 135] width 12 height 10
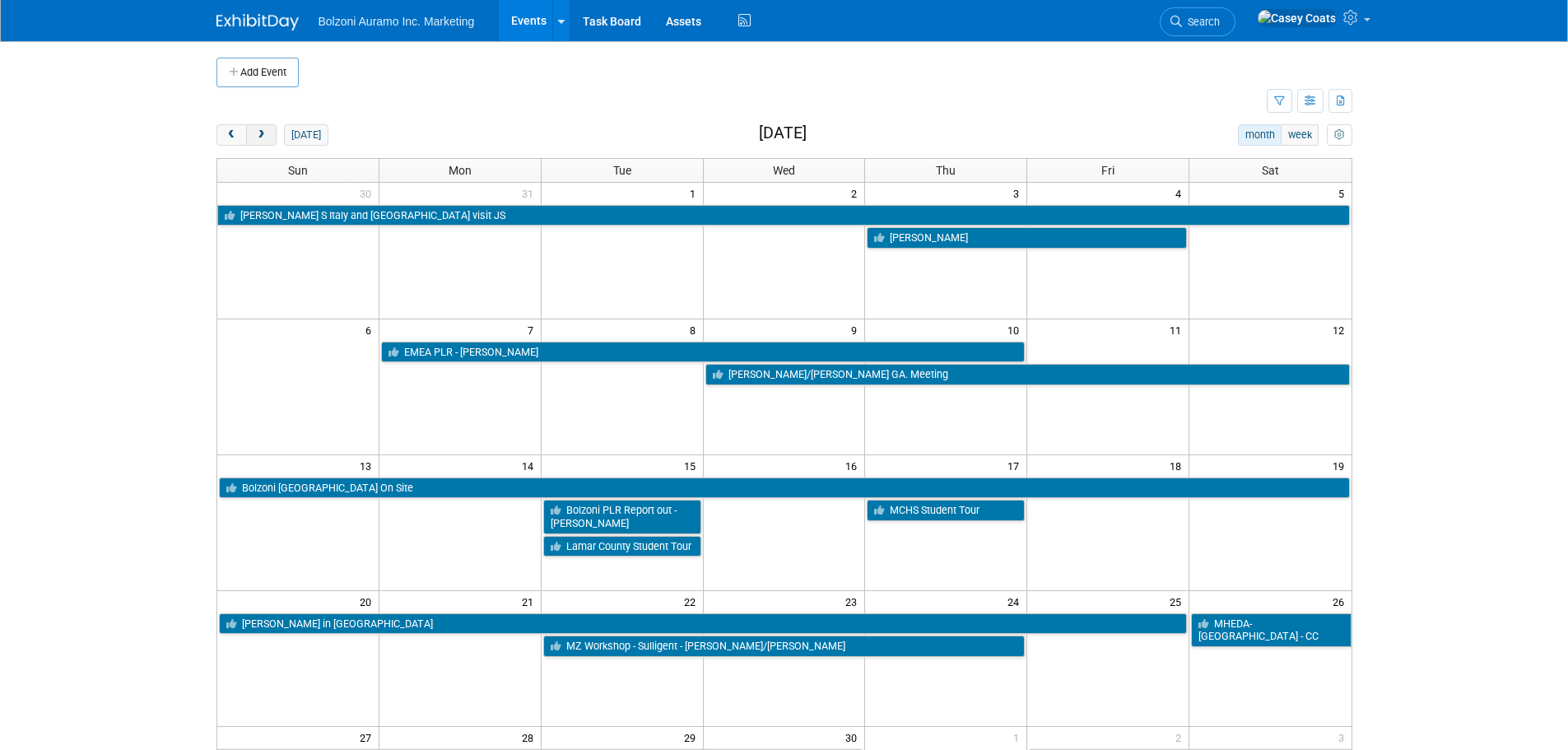
click at [260, 143] on button "next" at bounding box center [261, 135] width 30 height 22
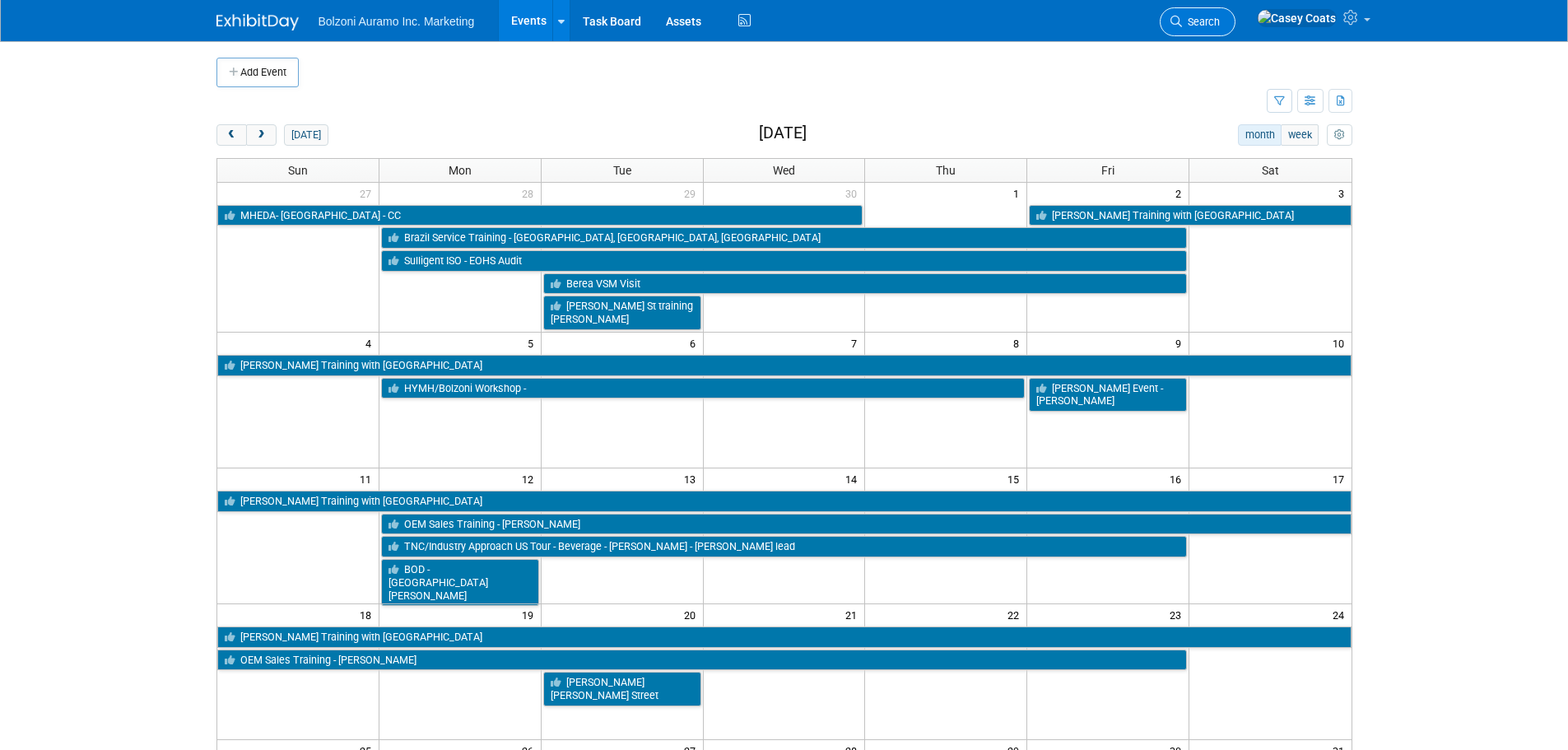
click at [1235, 33] on link "Search" at bounding box center [1197, 22] width 75 height 29
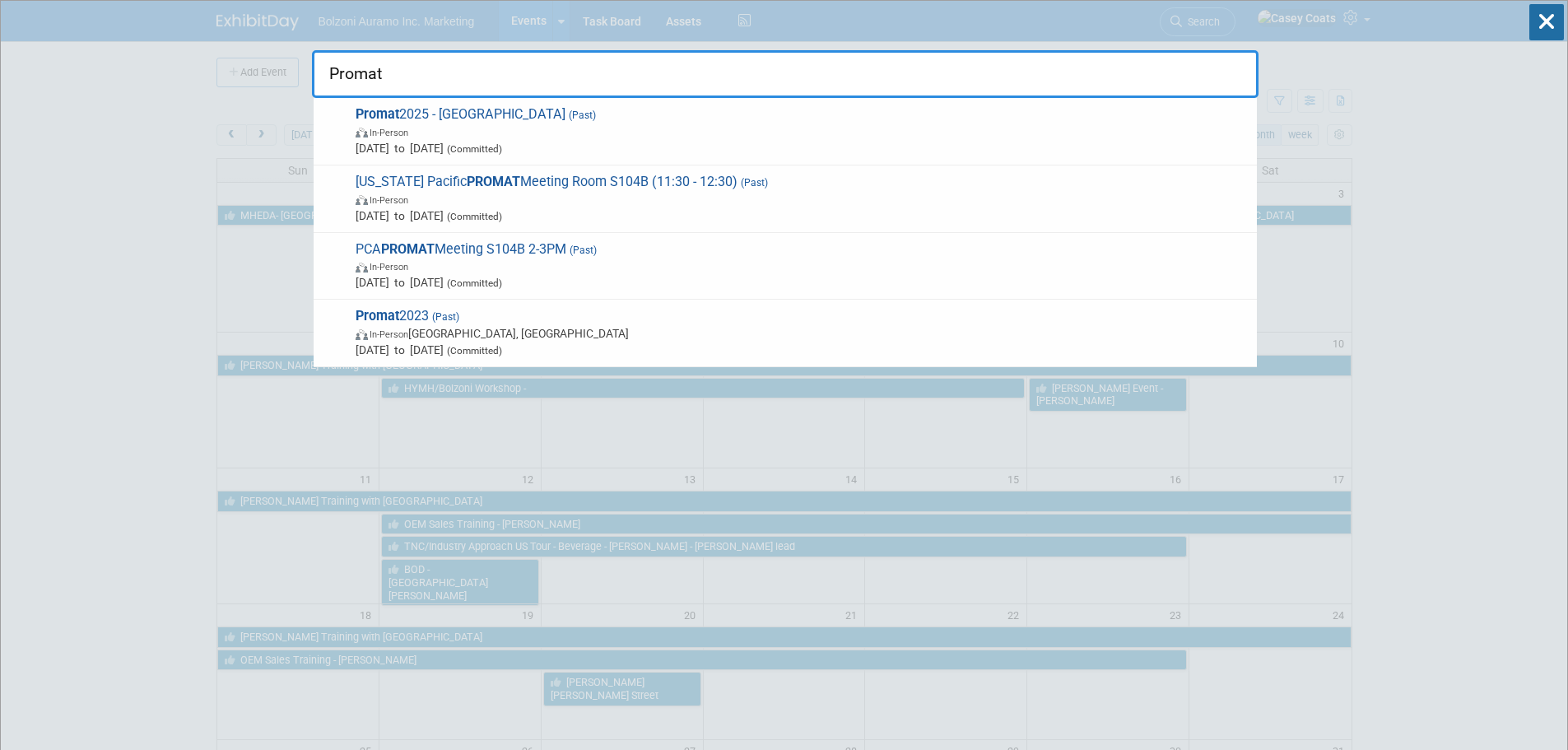
drag, startPoint x: 421, startPoint y: 75, endPoint x: 301, endPoint y: 61, distance: 120.8
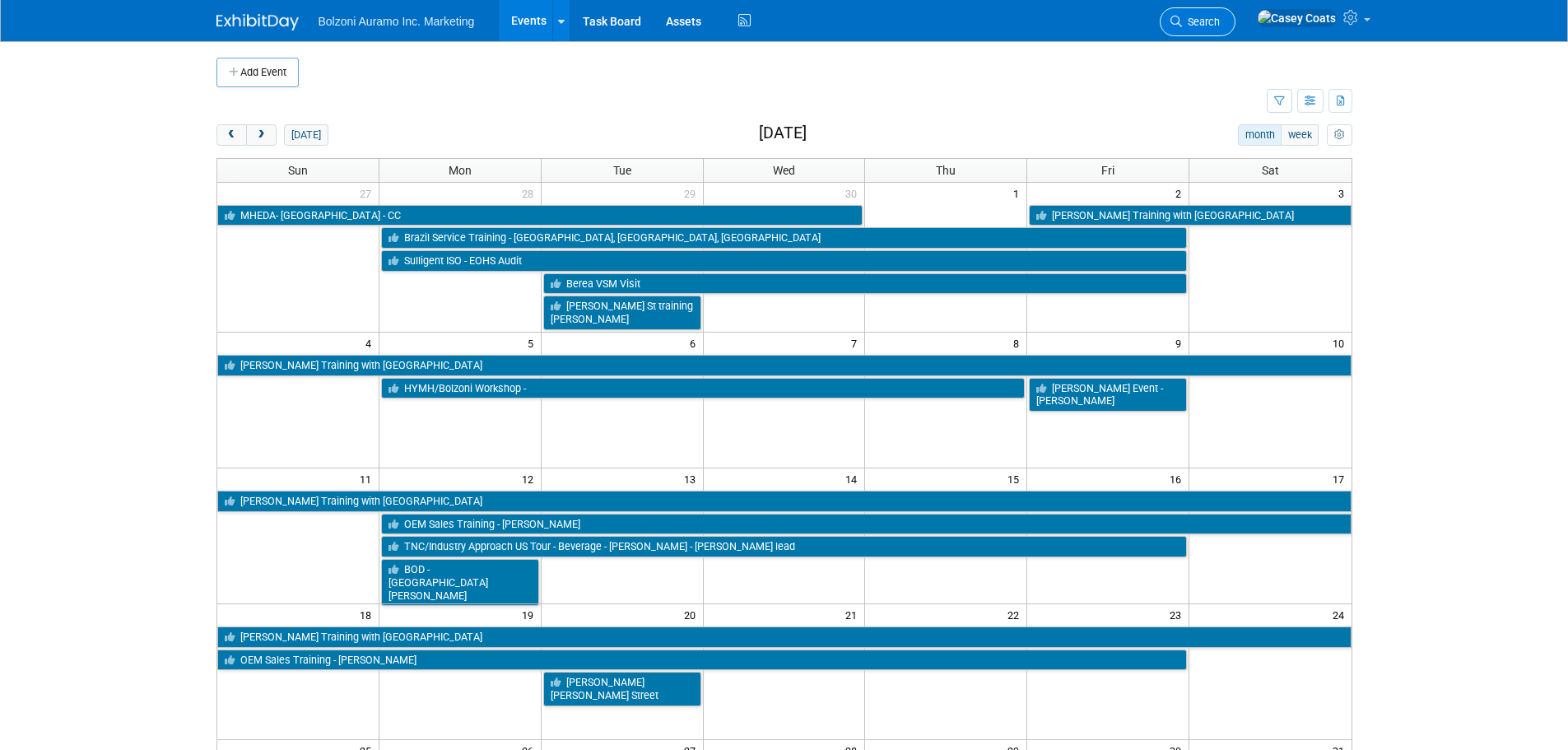
click at [1220, 17] on span "Search" at bounding box center [1201, 22] width 38 height 12
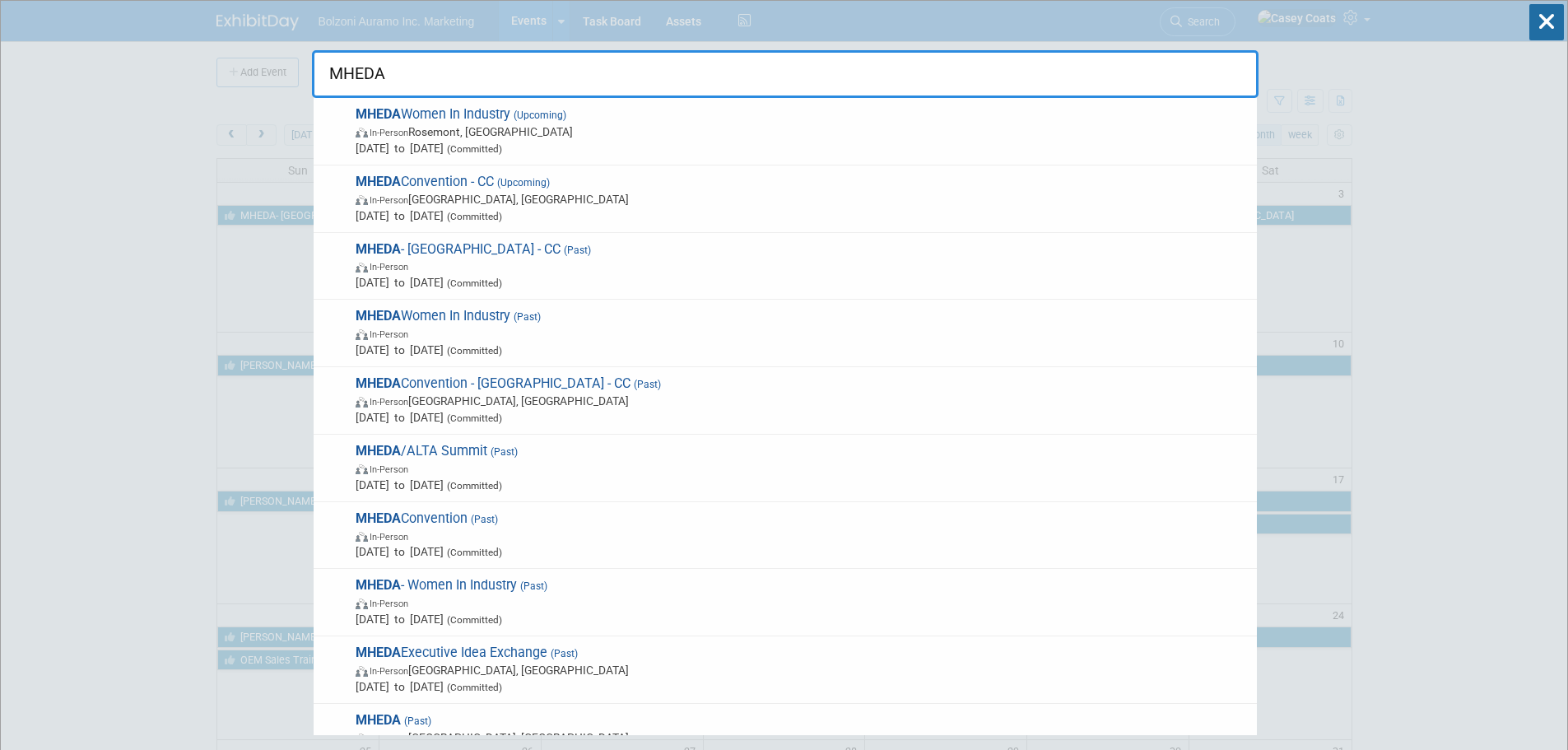
type input "MHEDA"
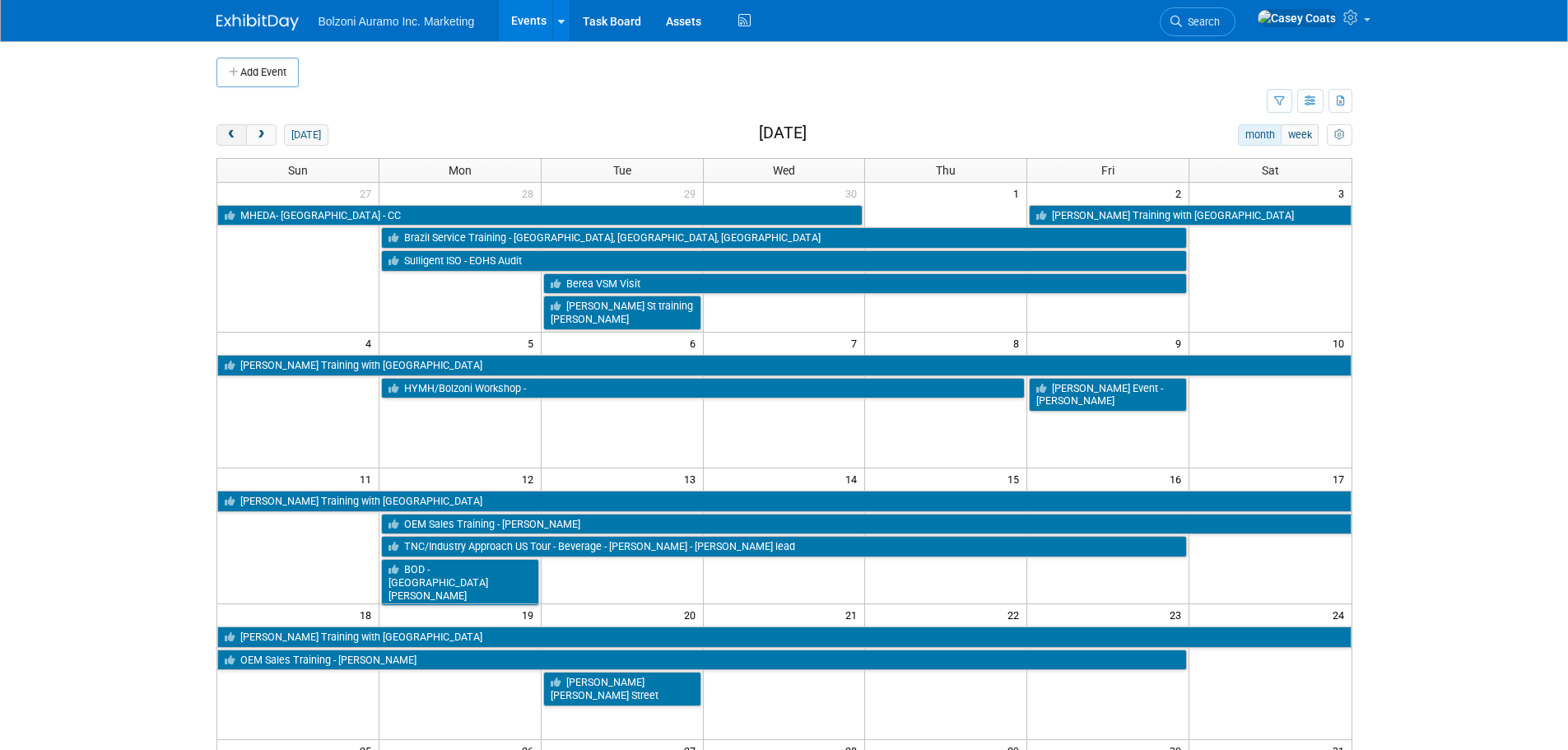
click at [235, 140] on span "prev" at bounding box center [231, 135] width 12 height 10
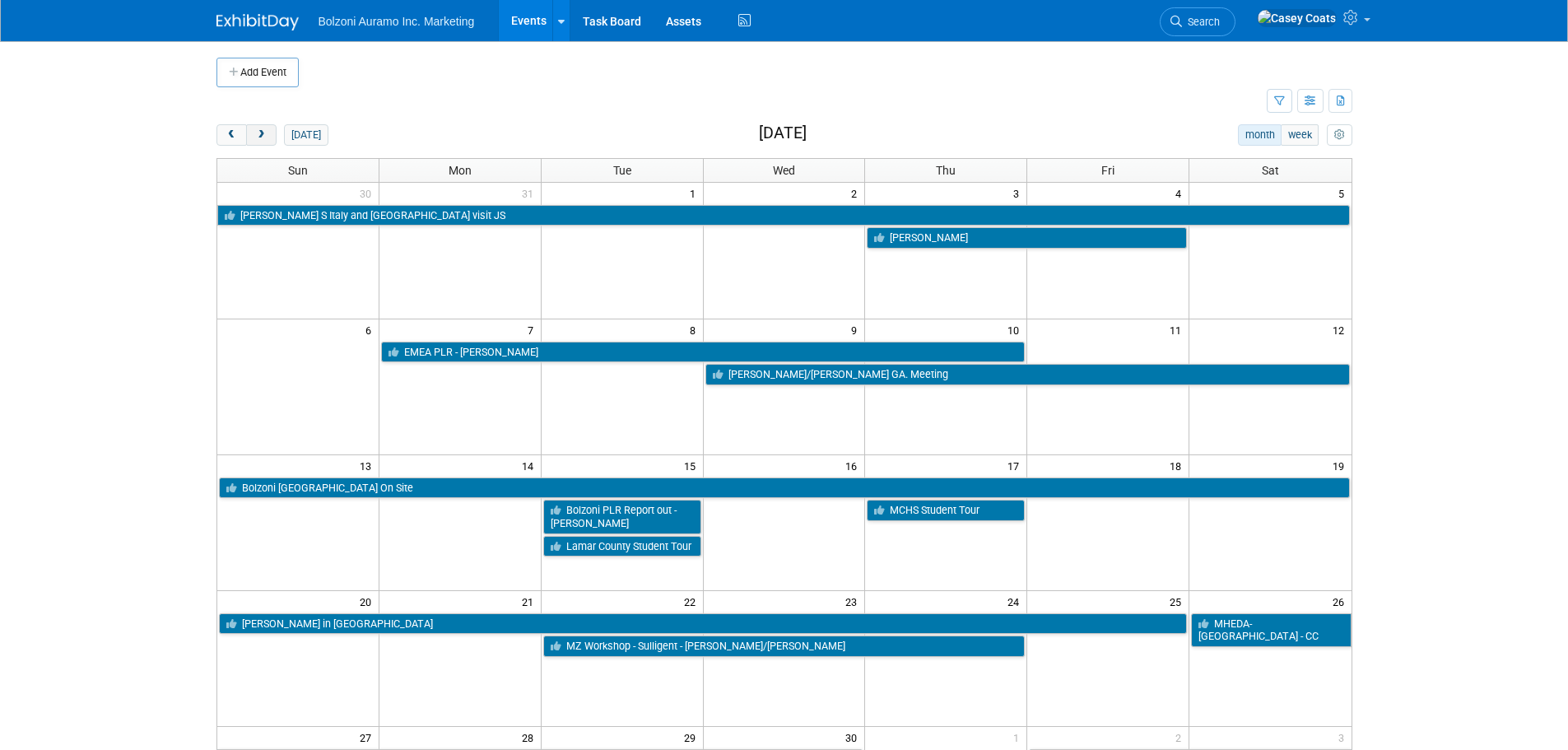
click at [261, 134] on span "next" at bounding box center [261, 135] width 12 height 10
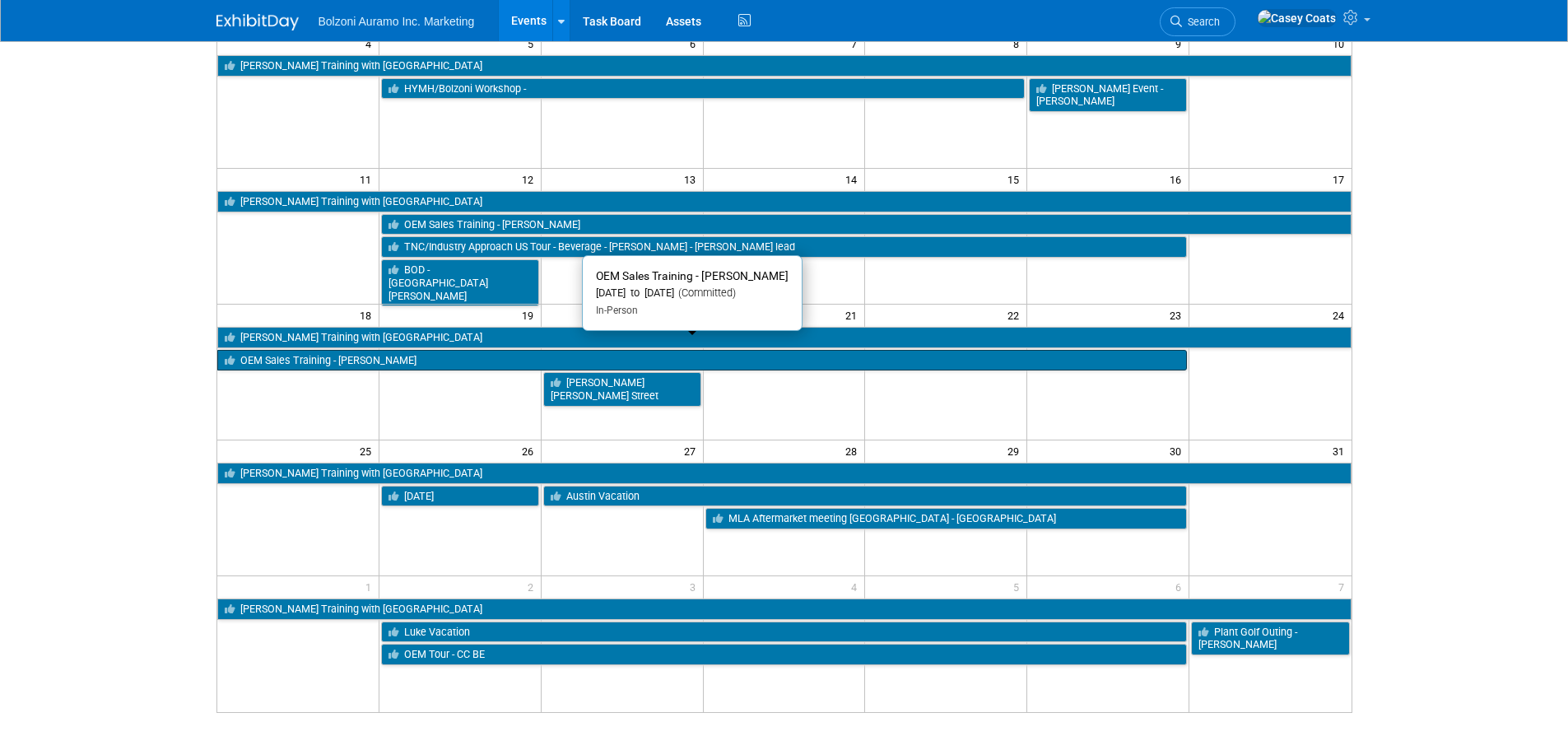
scroll to position [329, 0]
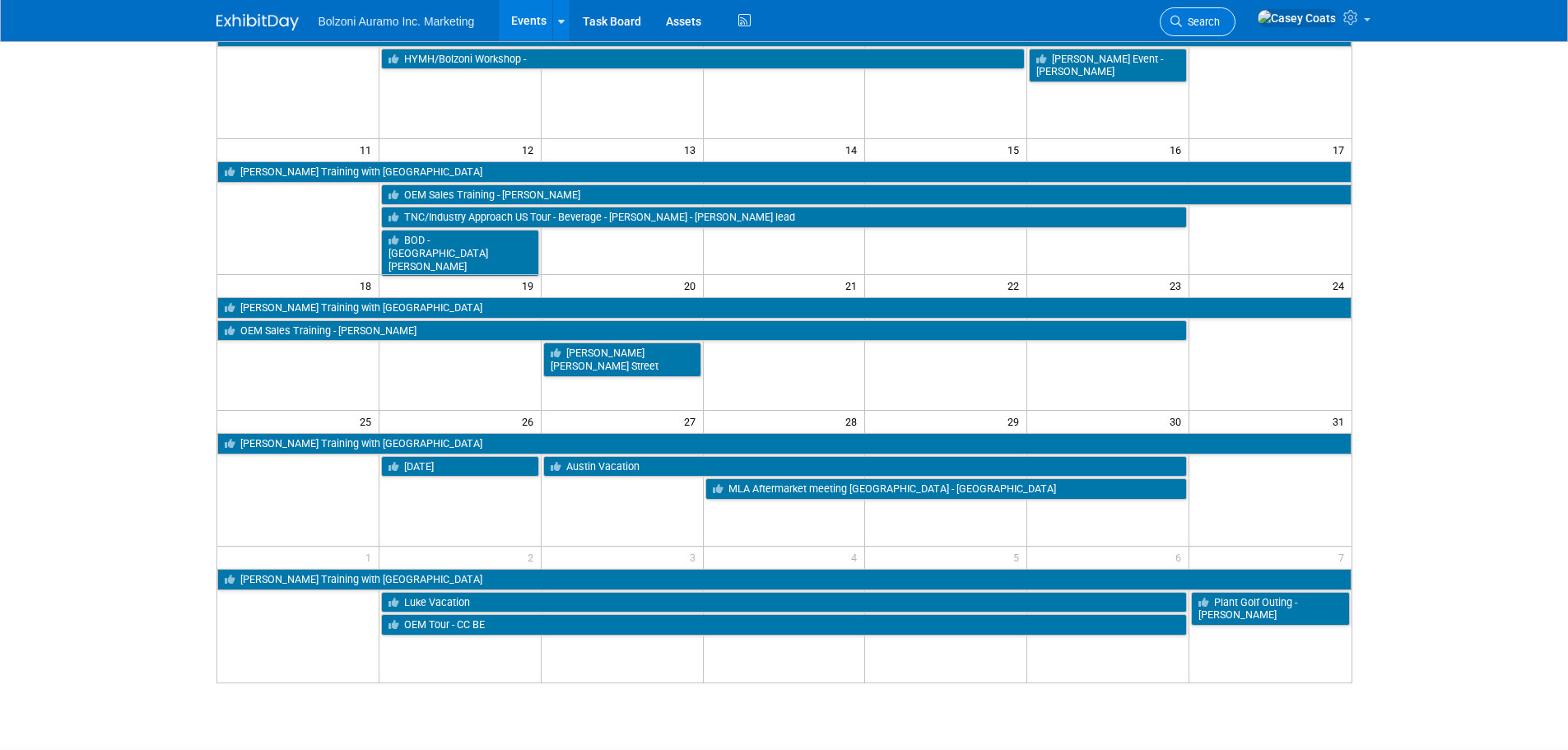
click at [1220, 22] on span "Search" at bounding box center [1201, 22] width 38 height 12
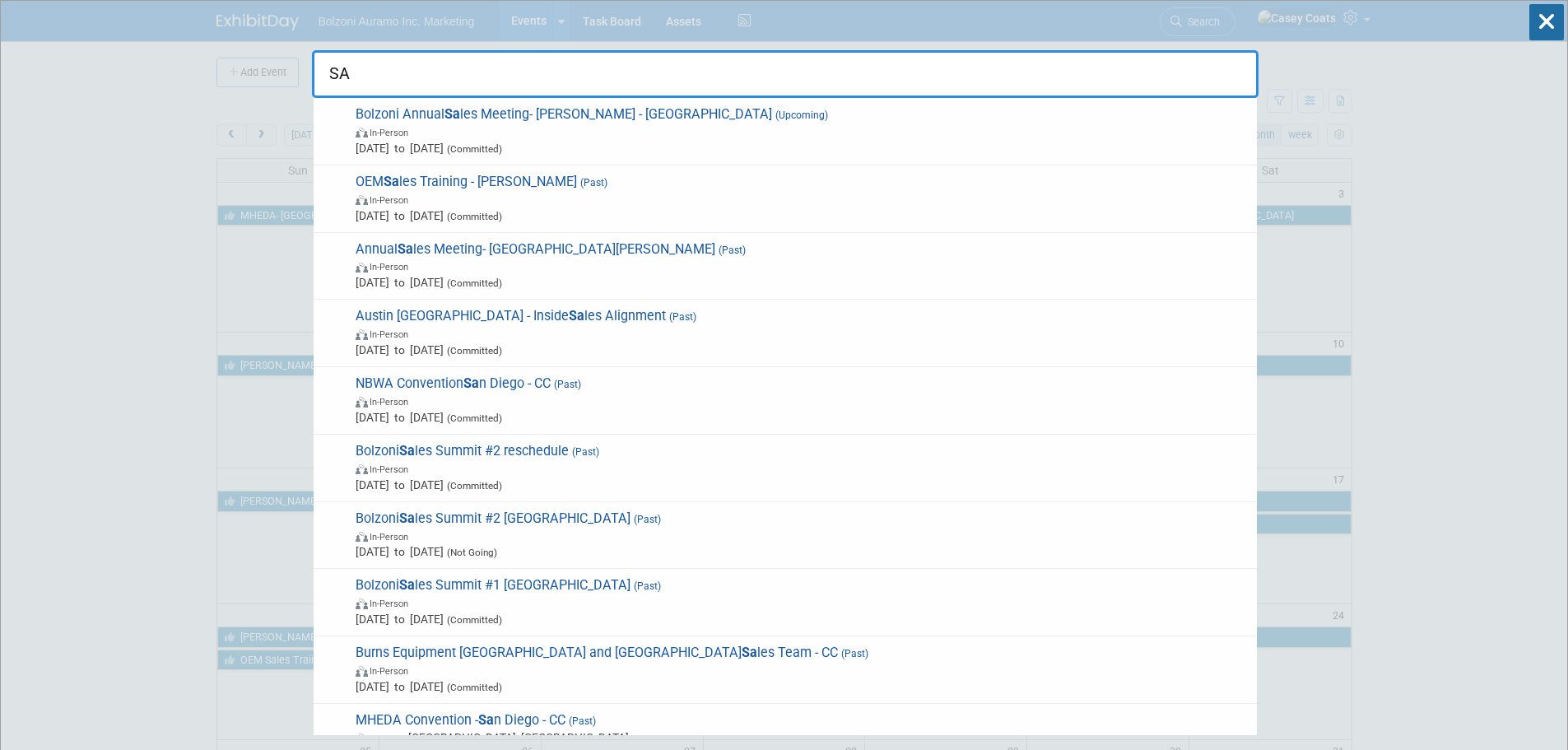
type input "S"
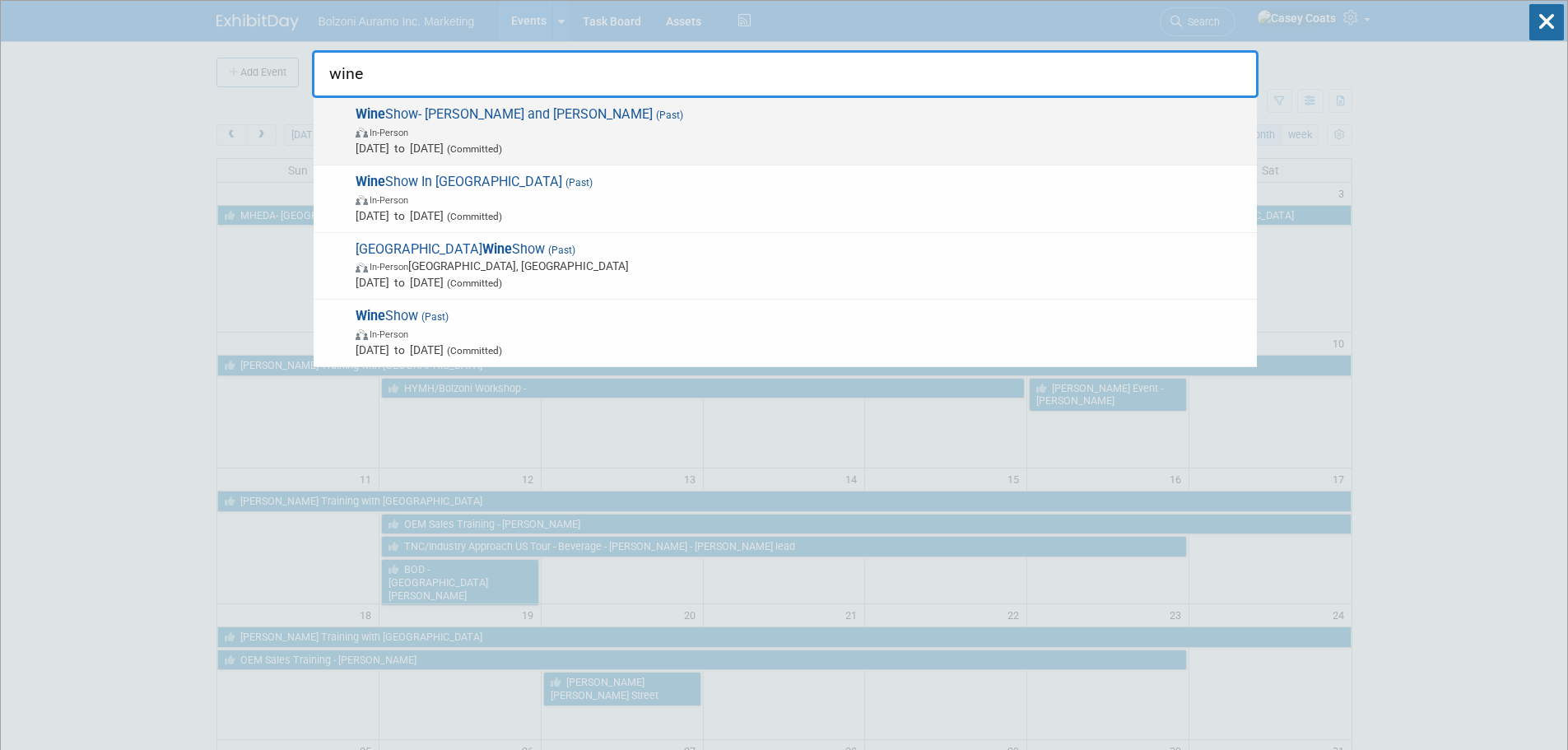
type input "wine"
click at [454, 134] on span "In-Person" at bounding box center [801, 131] width 893 height 16
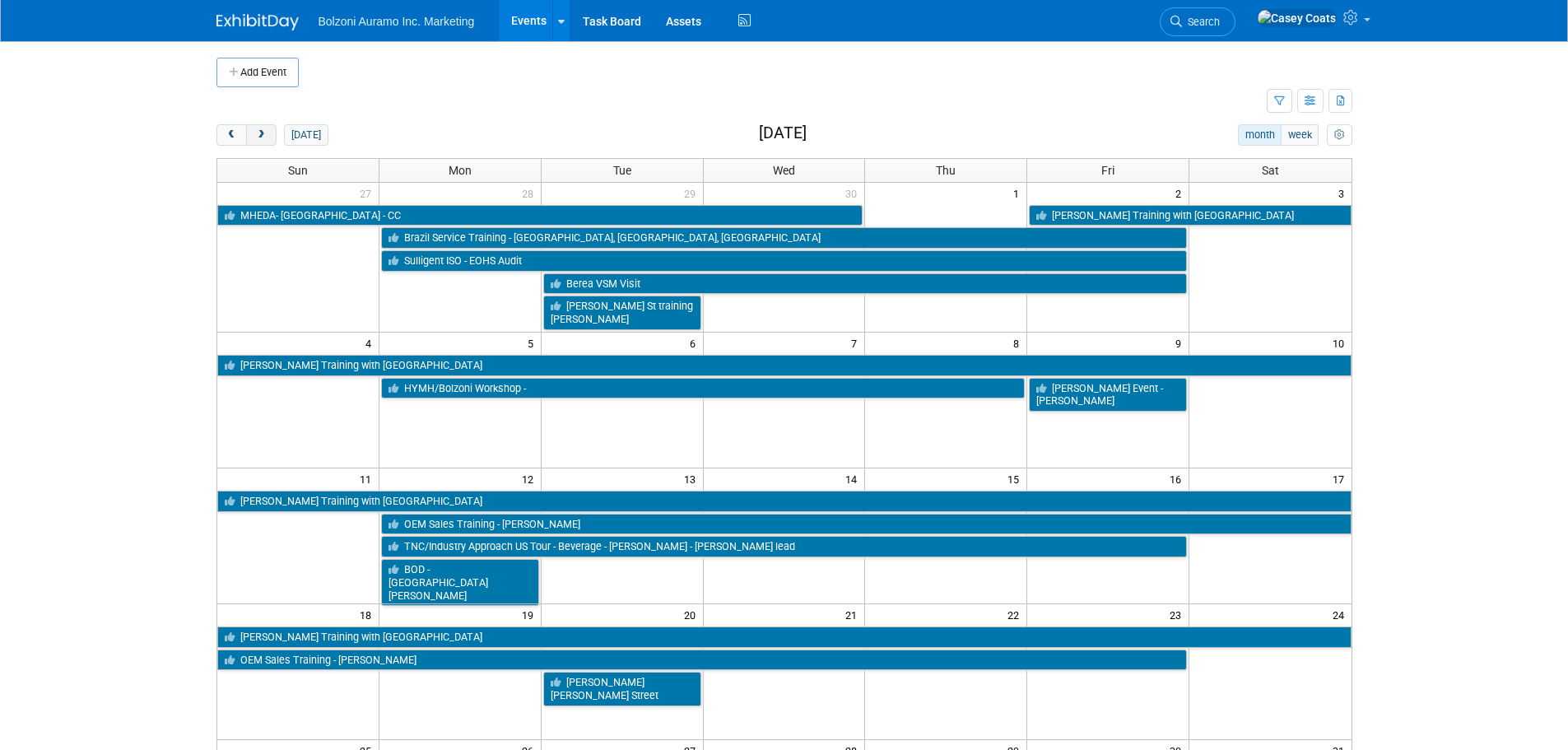
click at [269, 128] on button "next" at bounding box center [261, 135] width 30 height 22
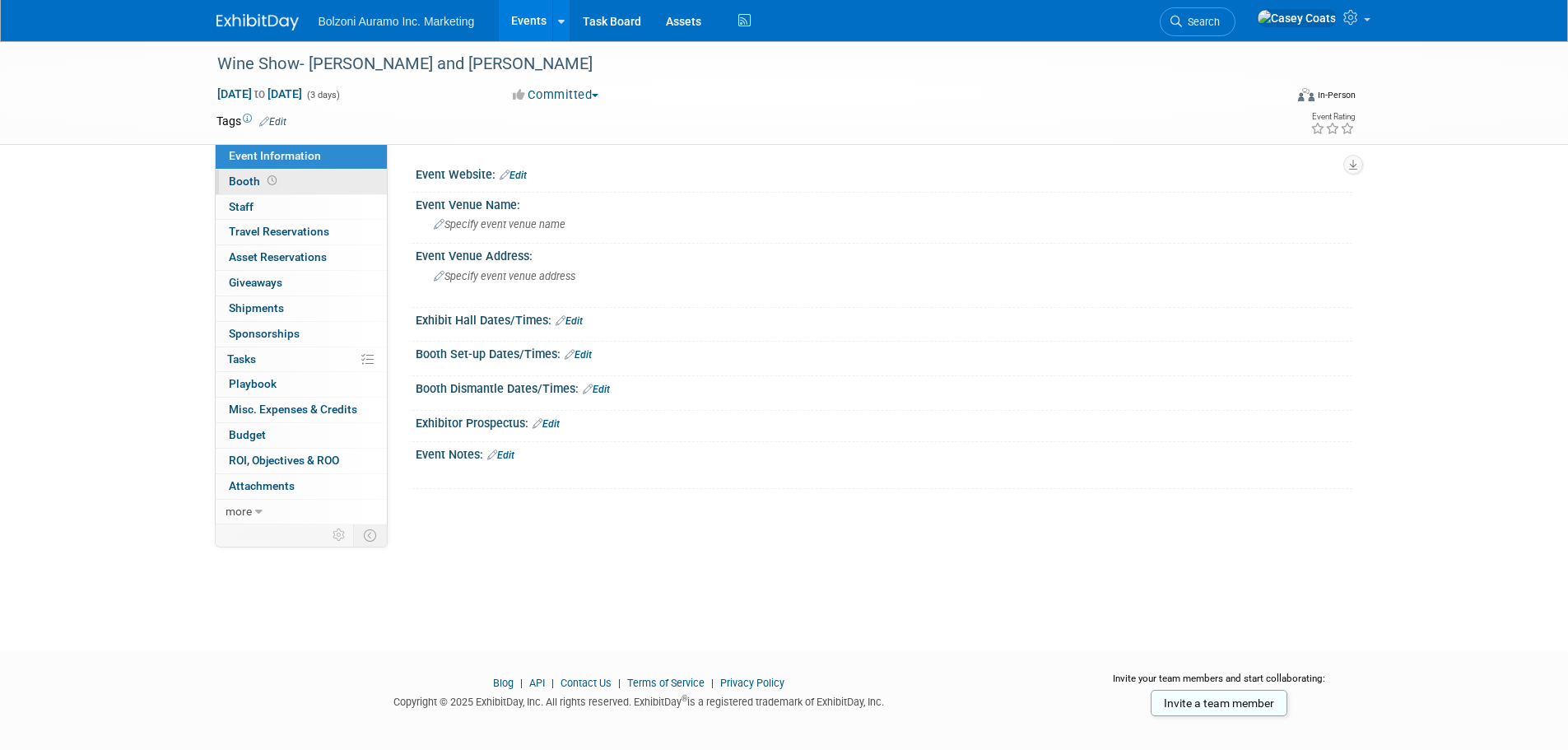
click at [334, 182] on link "Booth" at bounding box center [302, 182] width 172 height 25
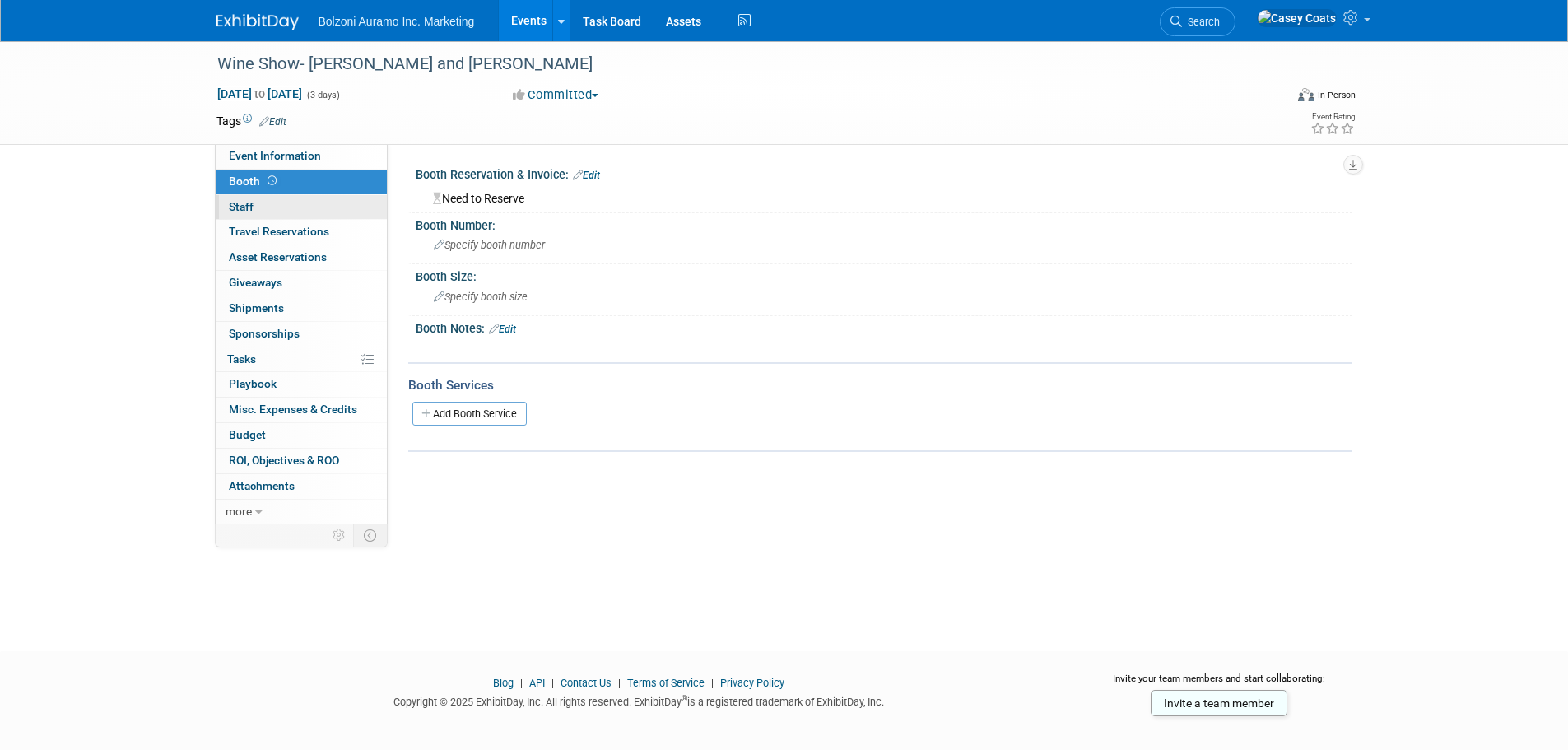
click at [335, 200] on link "0 Staff 0" at bounding box center [302, 208] width 172 height 25
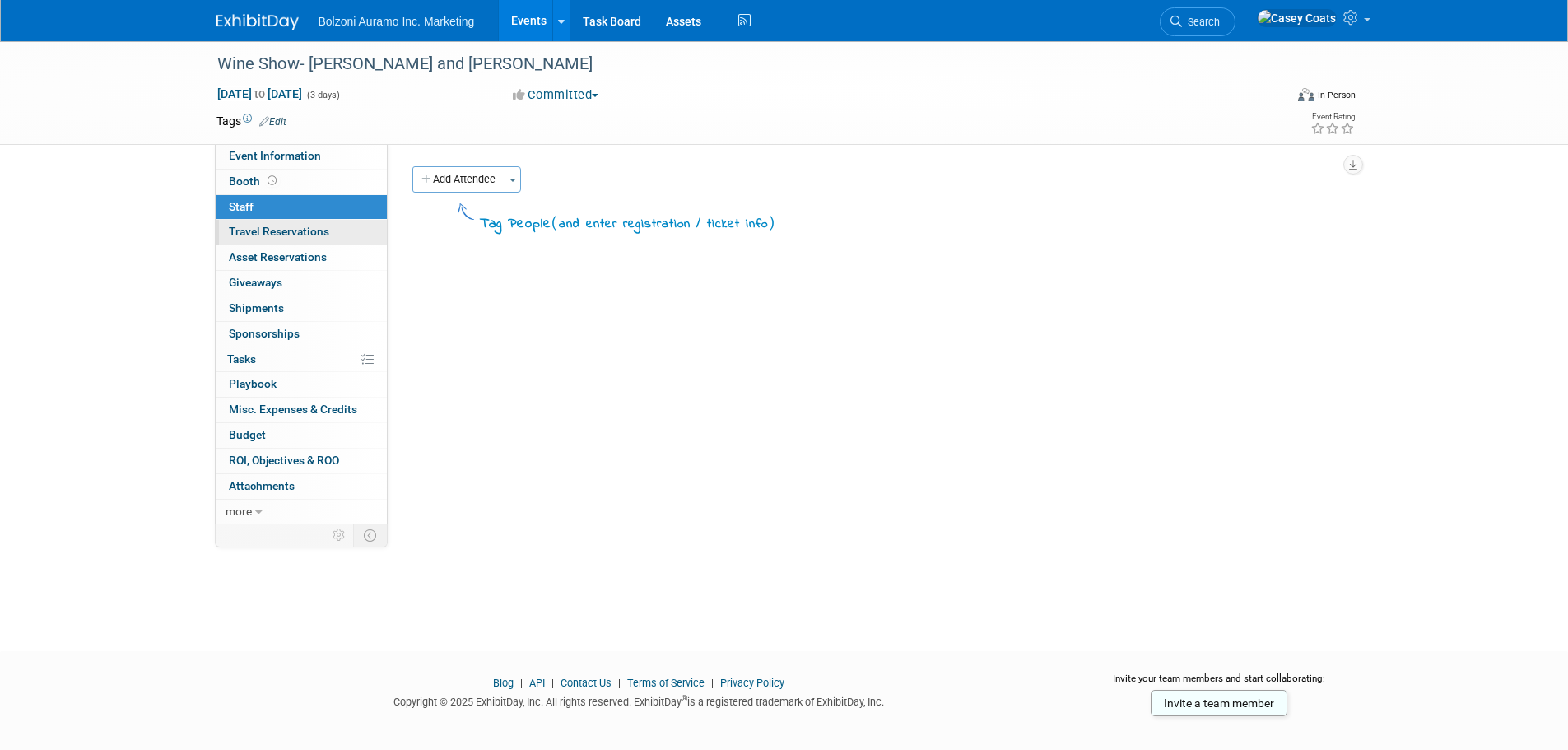
click at [338, 232] on link "0 Travel Reservations 0" at bounding box center [302, 232] width 172 height 25
